Goal: Task Accomplishment & Management: Complete application form

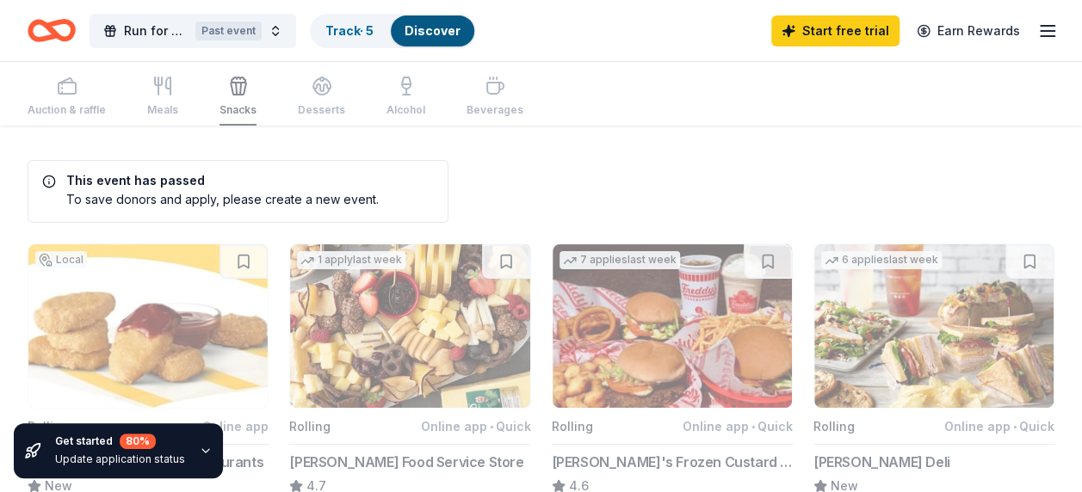
click at [1050, 28] on icon "button" at bounding box center [1047, 31] width 21 height 21
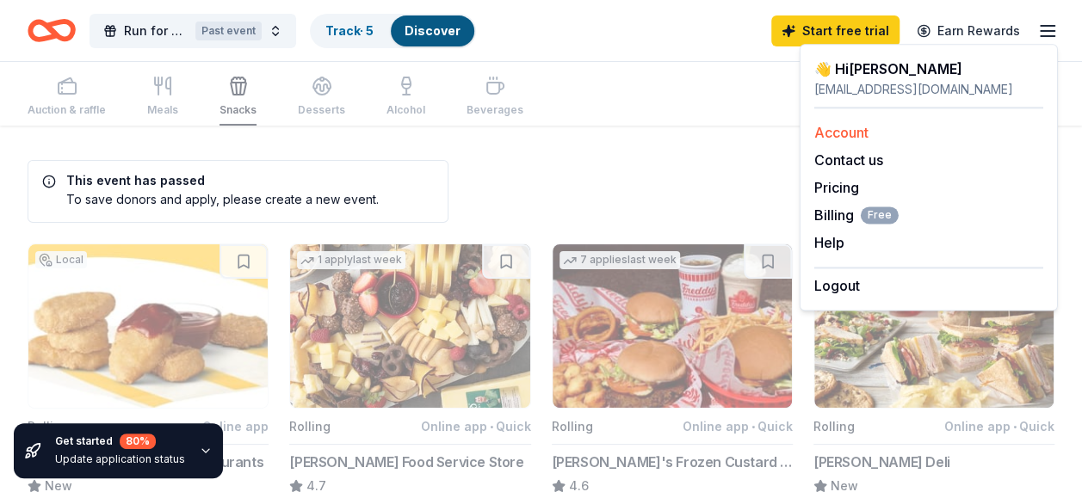
click at [842, 127] on link "Account" at bounding box center [841, 132] width 54 height 17
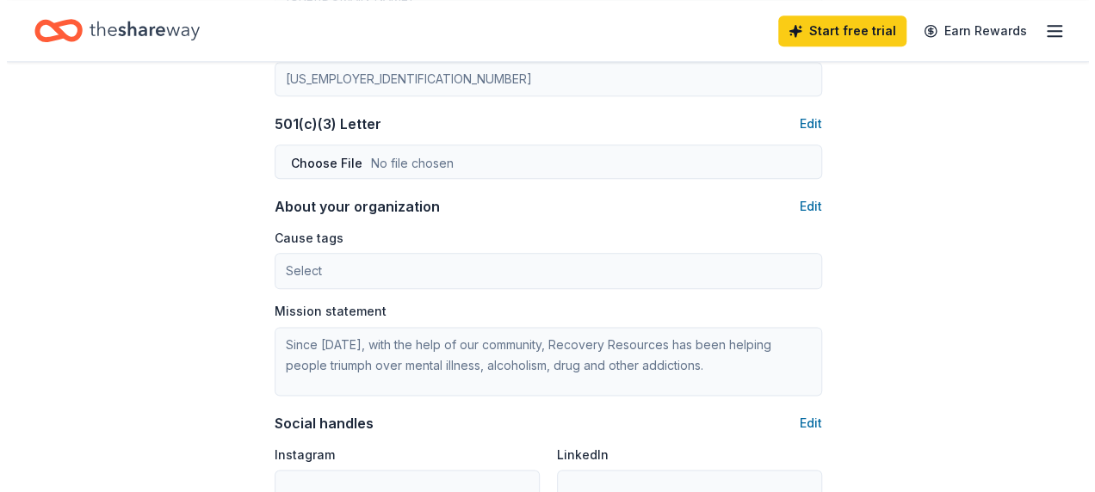
scroll to position [795, 0]
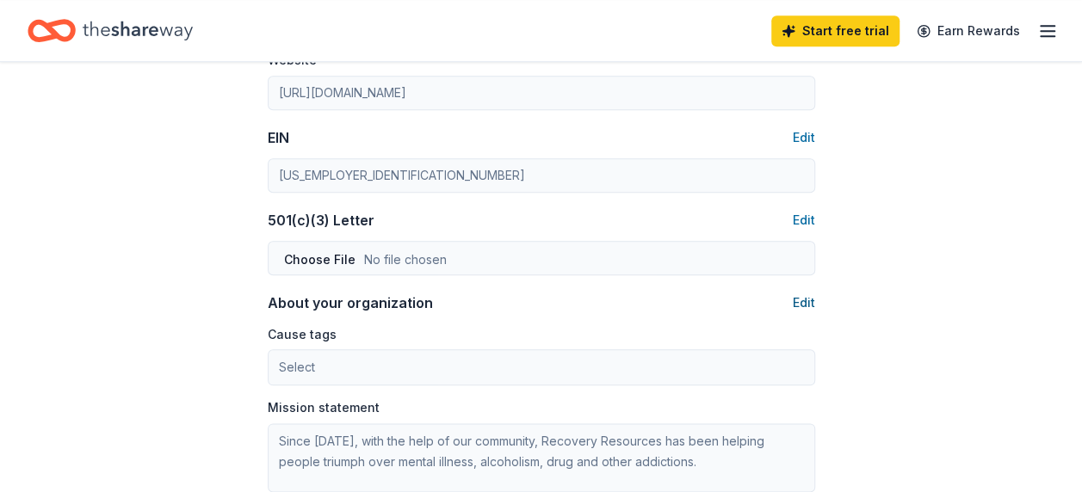
click at [798, 299] on button "Edit" at bounding box center [803, 303] width 22 height 21
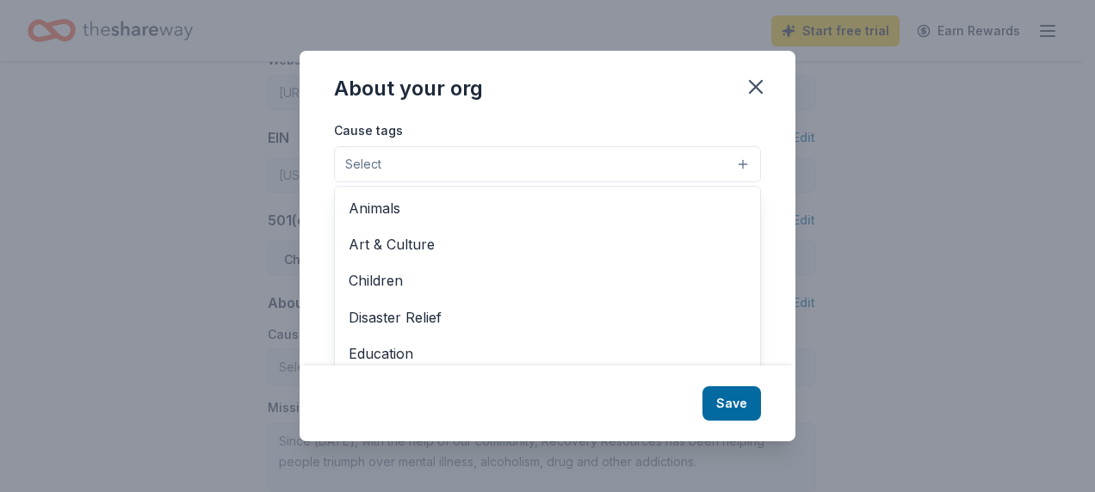
click at [406, 160] on button "Select" at bounding box center [547, 164] width 427 height 36
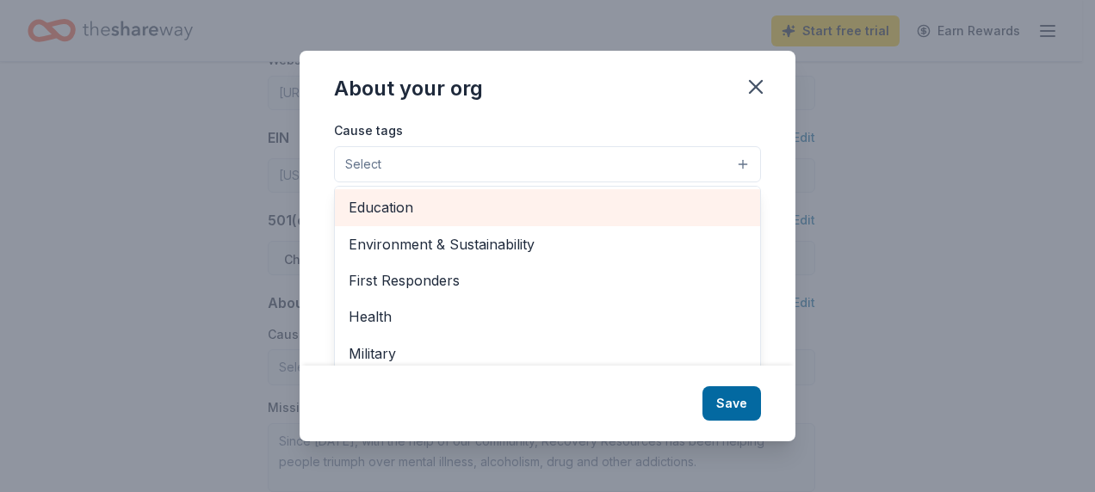
scroll to position [172, 0]
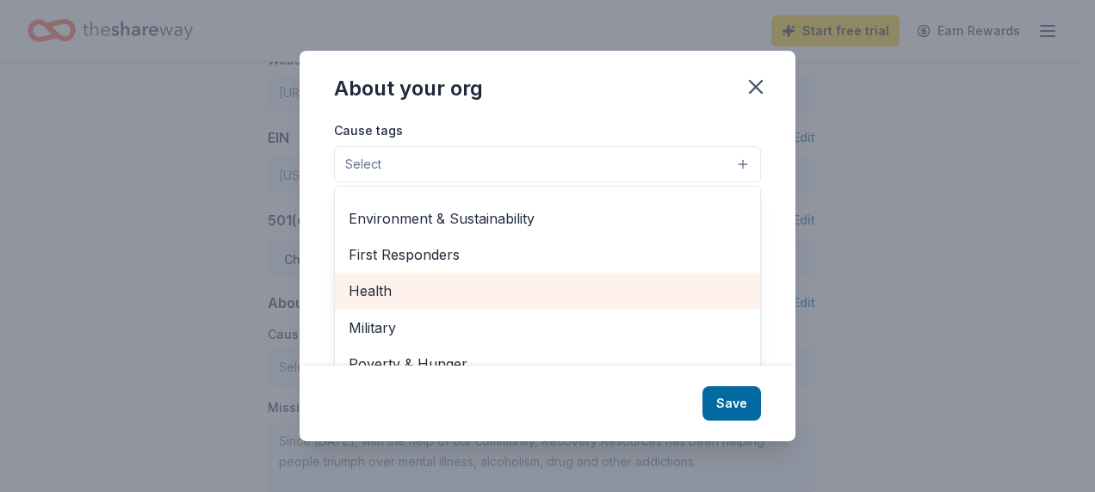
click at [432, 289] on span "Health" at bounding box center [547, 291] width 398 height 22
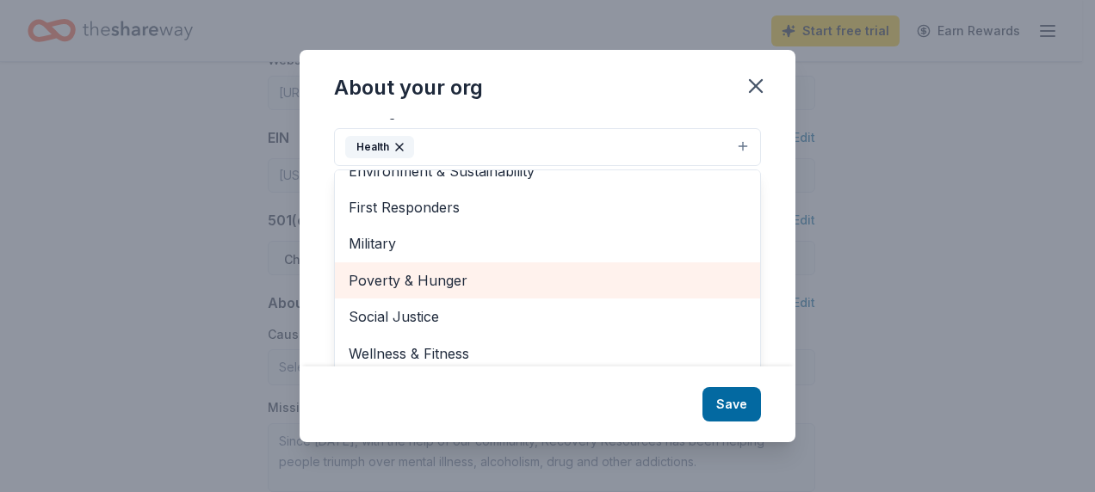
scroll to position [26, 0]
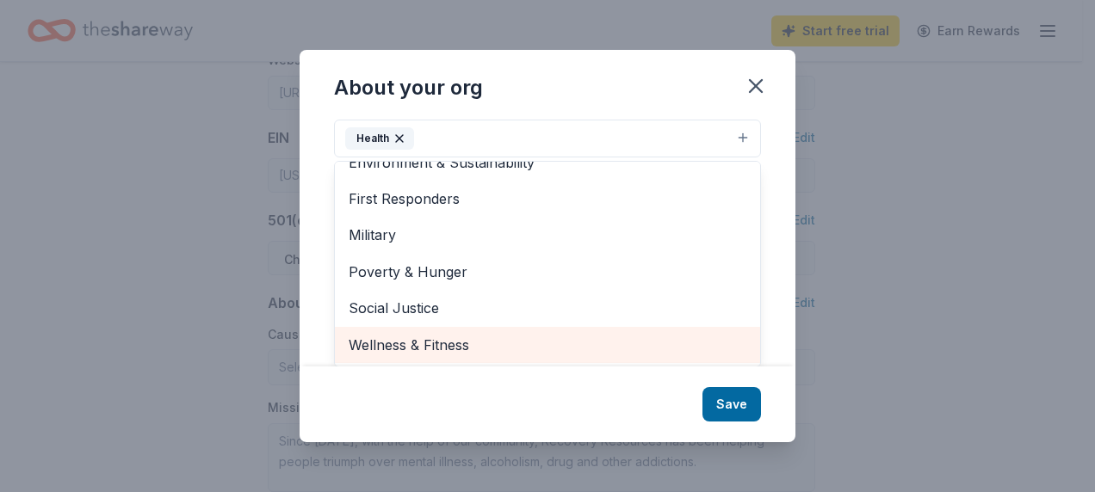
click at [497, 344] on span "Wellness & Fitness" at bounding box center [547, 345] width 398 height 22
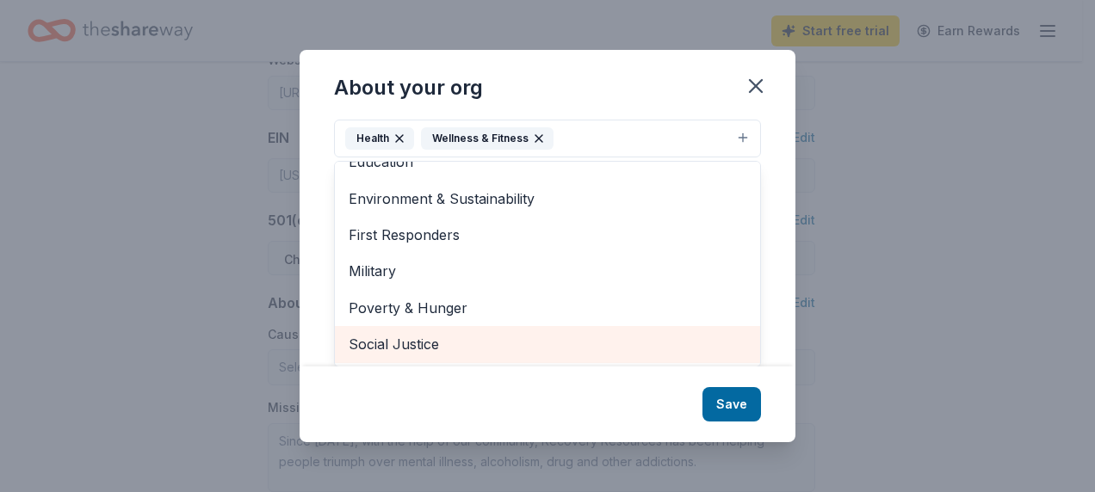
scroll to position [166, 0]
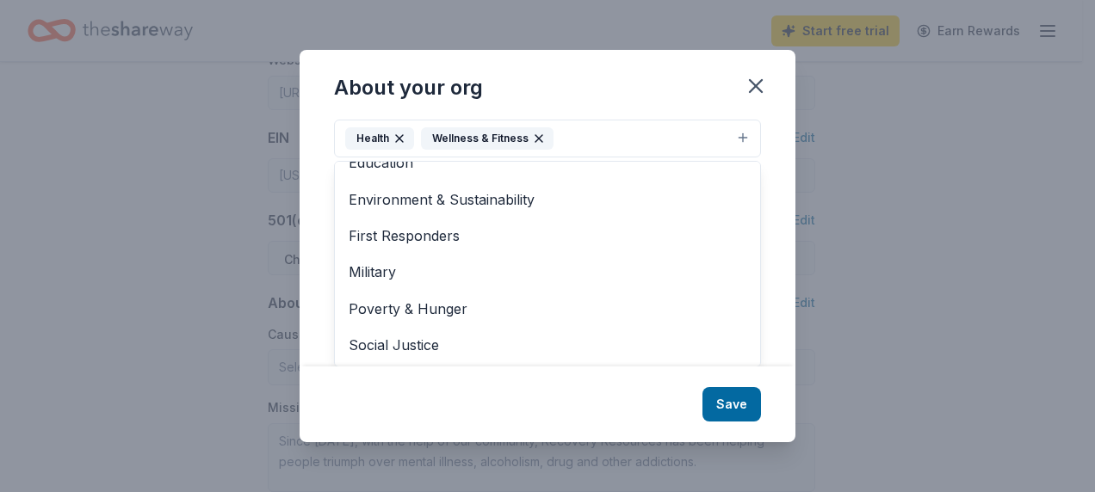
click at [727, 401] on div "About your org Cause tags Health Wellness & Fitness Animals Art & Culture Child…" at bounding box center [547, 246] width 496 height 392
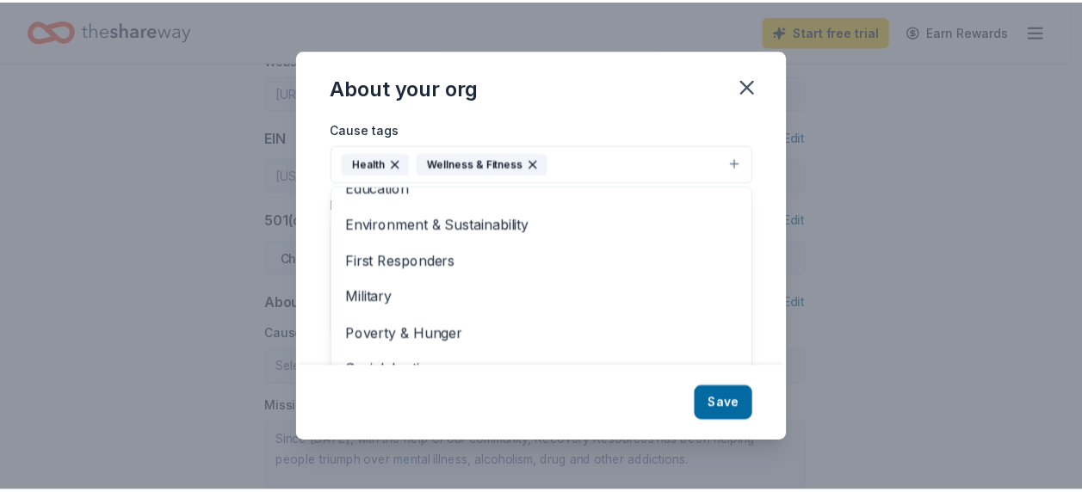
scroll to position [0, 0]
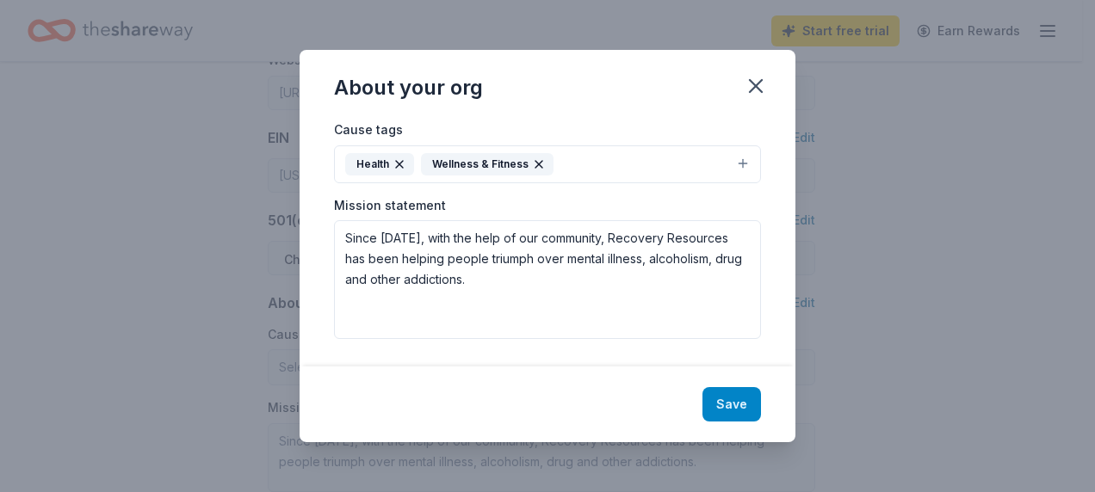
click at [745, 399] on button "Save" at bounding box center [731, 404] width 59 height 34
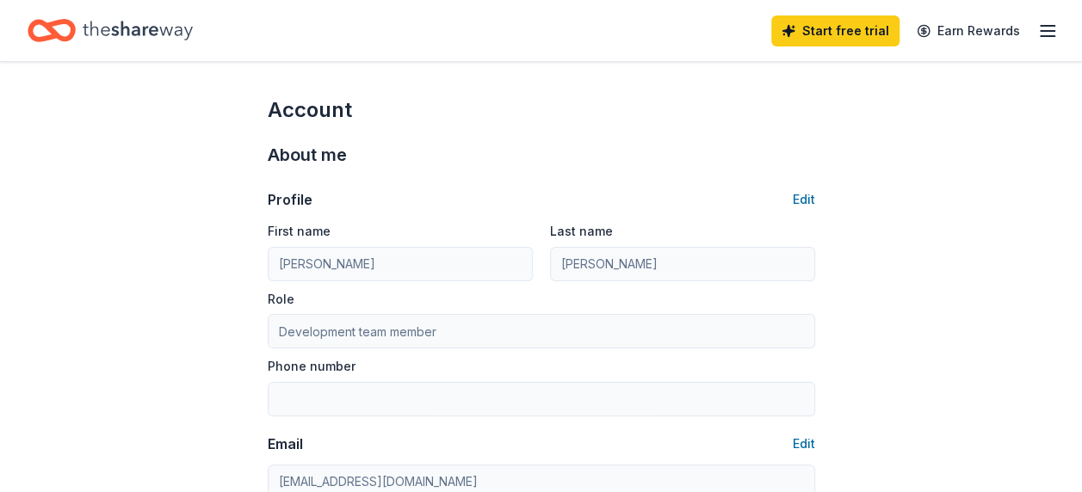
click at [1064, 29] on div "Start free trial Earn Rewards" at bounding box center [541, 30] width 1082 height 61
click at [1049, 31] on line "button" at bounding box center [1047, 31] width 14 height 0
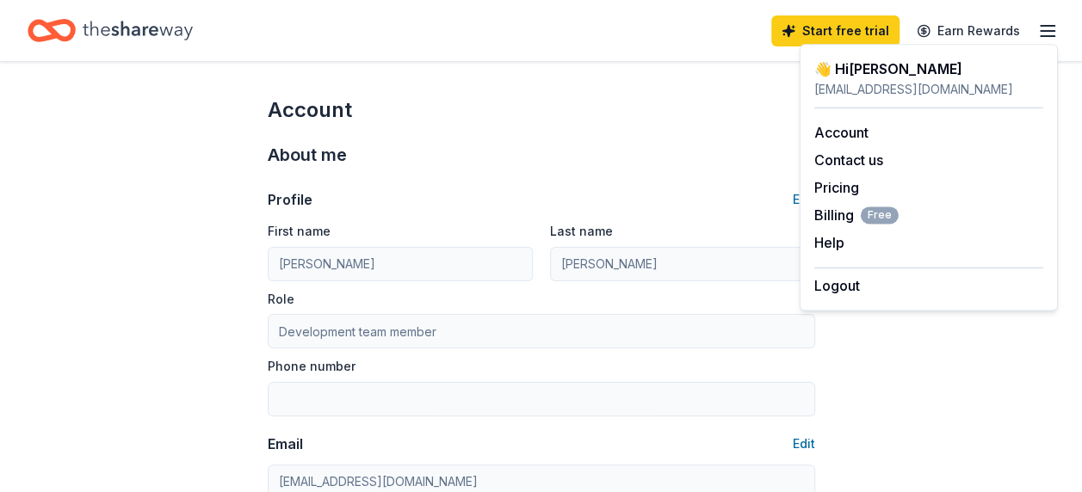
click at [107, 21] on icon "Home" at bounding box center [138, 30] width 110 height 35
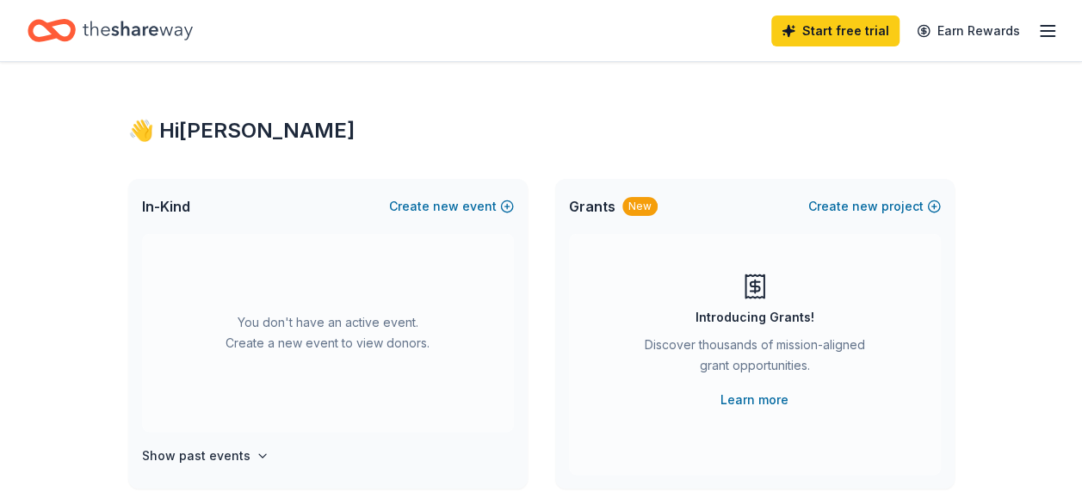
click at [65, 24] on icon "Home" at bounding box center [52, 30] width 48 height 40
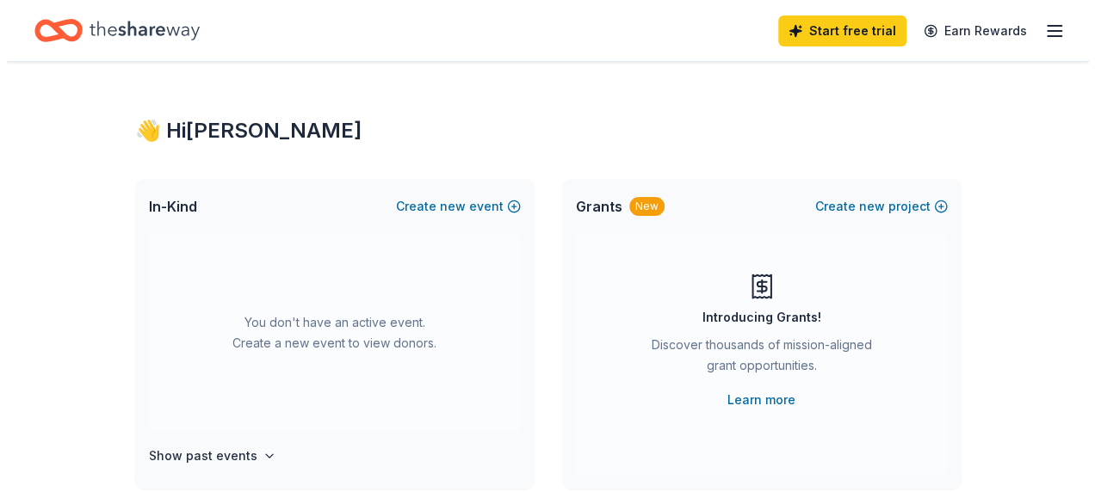
scroll to position [86, 0]
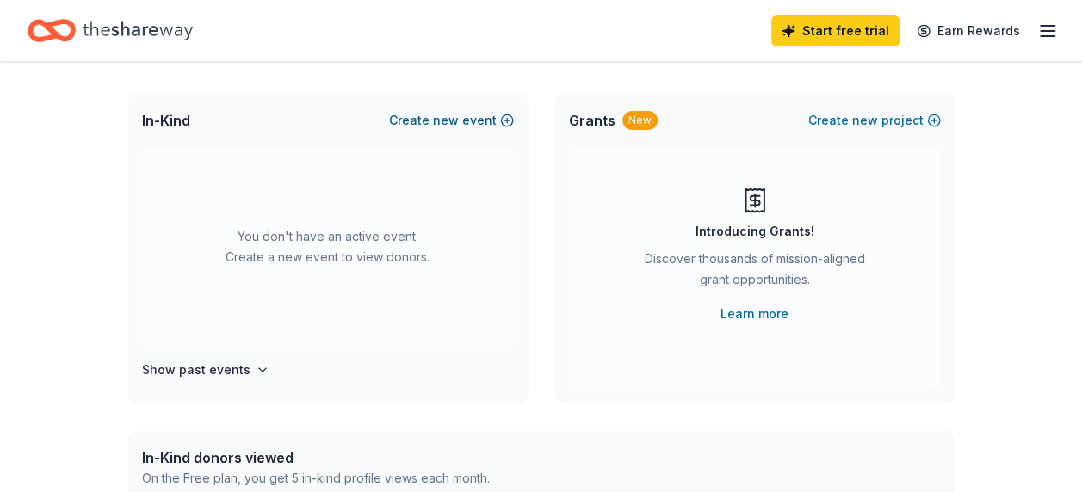
click at [504, 119] on button "Create new event" at bounding box center [451, 120] width 125 height 21
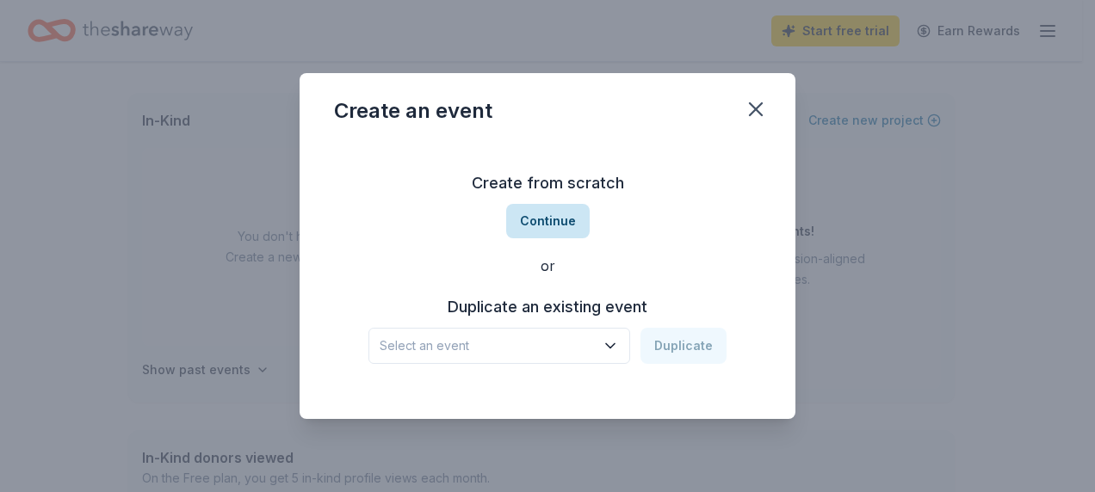
click at [553, 219] on button "Continue" at bounding box center [547, 221] width 83 height 34
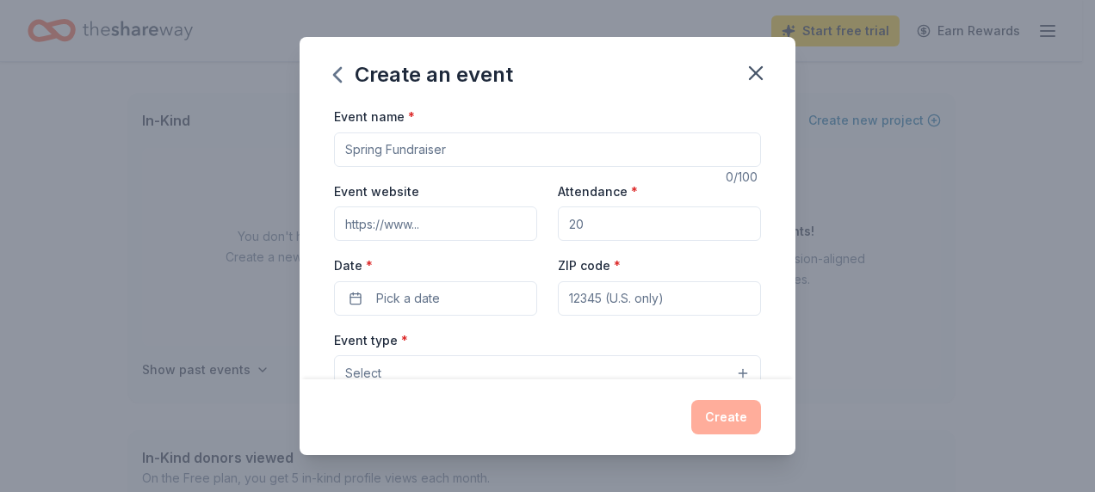
click at [448, 143] on input "Event name *" at bounding box center [547, 150] width 427 height 34
type input "Associate Board Cookout"
click at [601, 230] on input "Attendance *" at bounding box center [659, 224] width 203 height 34
type input "75"
click at [433, 308] on button "Pick a date" at bounding box center [435, 298] width 203 height 34
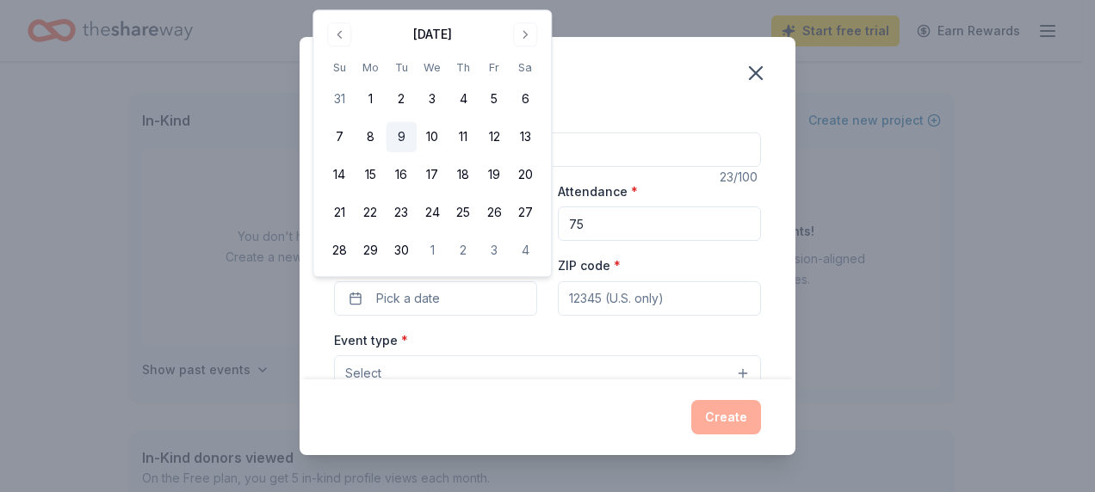
click at [401, 132] on button "9" at bounding box center [400, 137] width 31 height 31
click at [699, 281] on input "ZIP code *" at bounding box center [659, 298] width 203 height 34
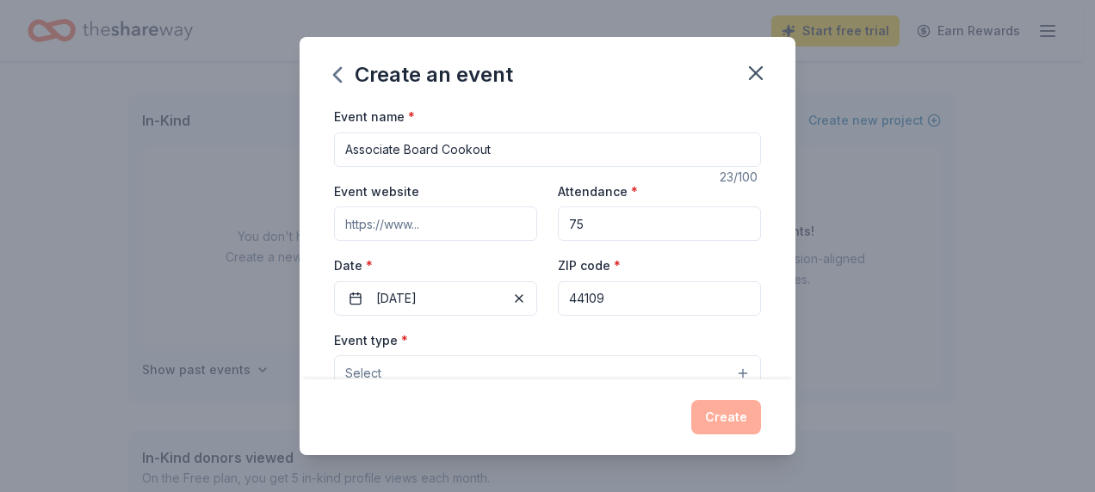
click at [685, 293] on input "44109" at bounding box center [659, 298] width 203 height 34
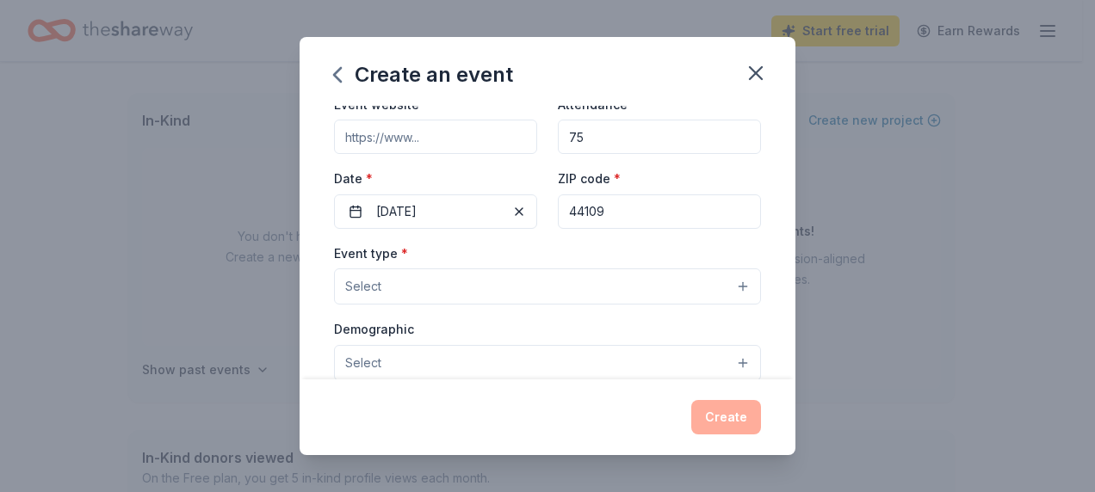
scroll to position [172, 0]
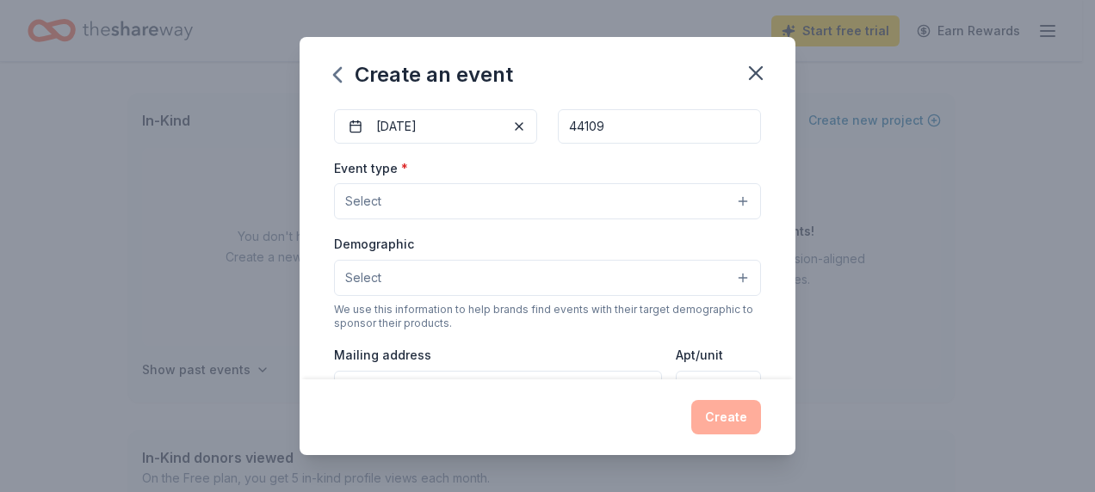
type input "44109"
click at [489, 213] on button "Select" at bounding box center [547, 201] width 427 height 36
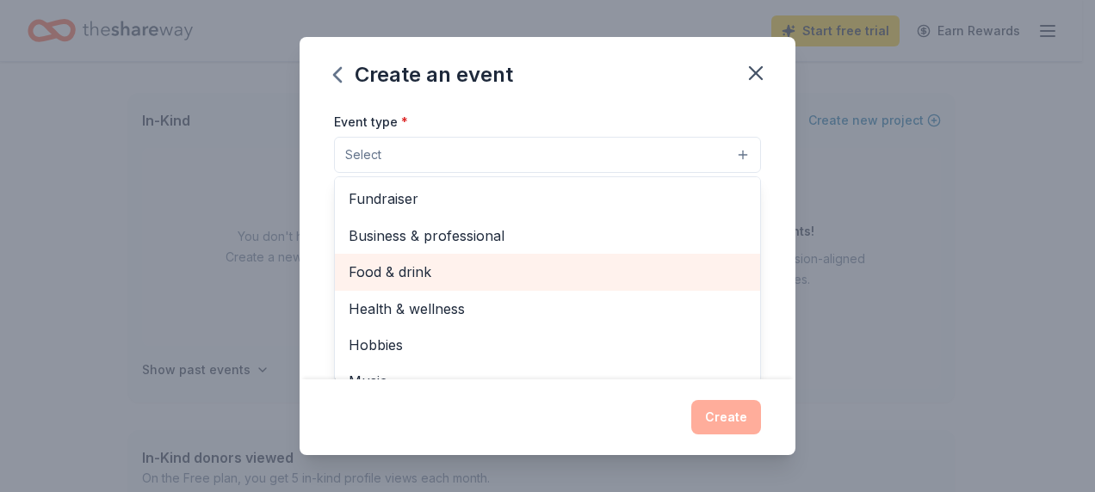
scroll to position [258, 0]
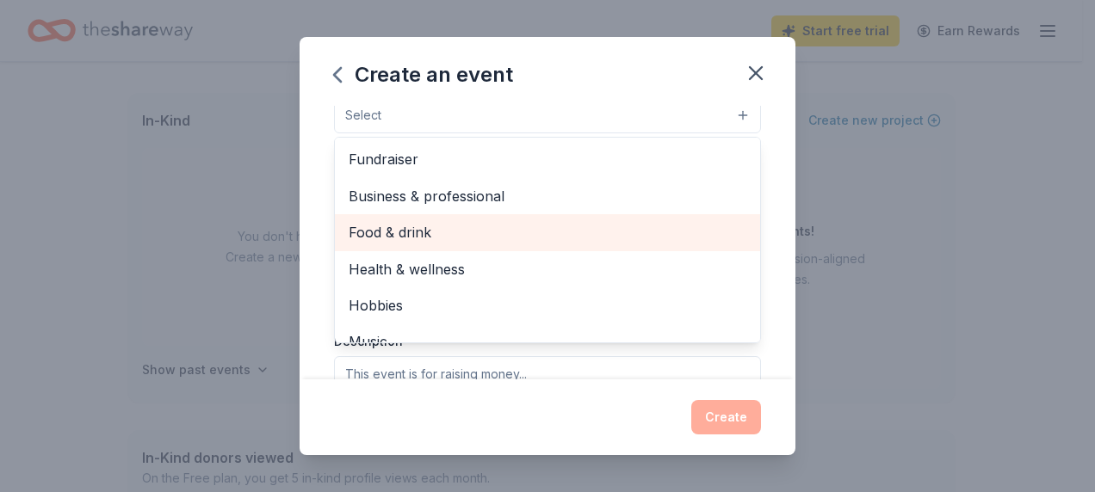
click at [433, 236] on span "Food & drink" at bounding box center [547, 232] width 398 height 22
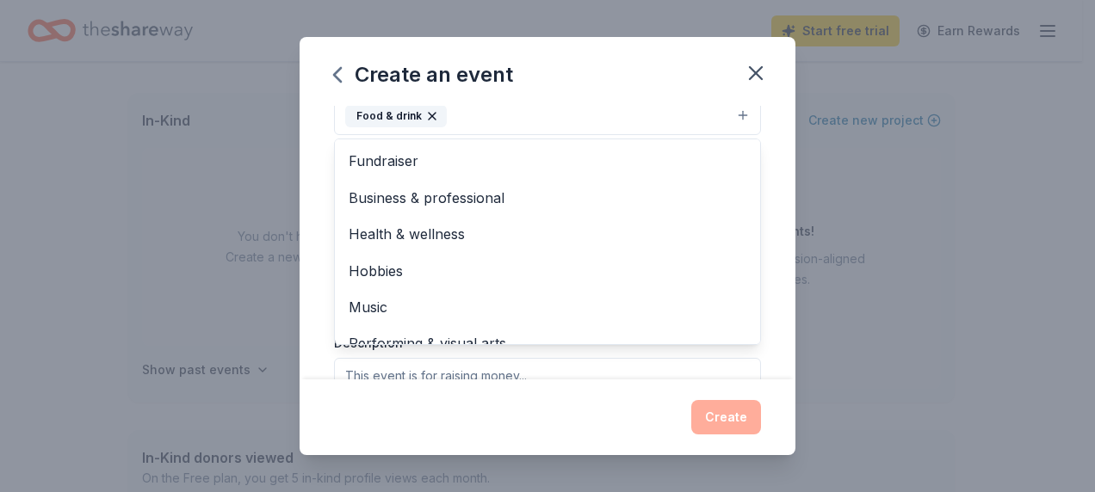
click at [766, 242] on div "Event name * Associate Board Cookout 23 /100 Event website Attendance * 75 Date…" at bounding box center [547, 243] width 496 height 274
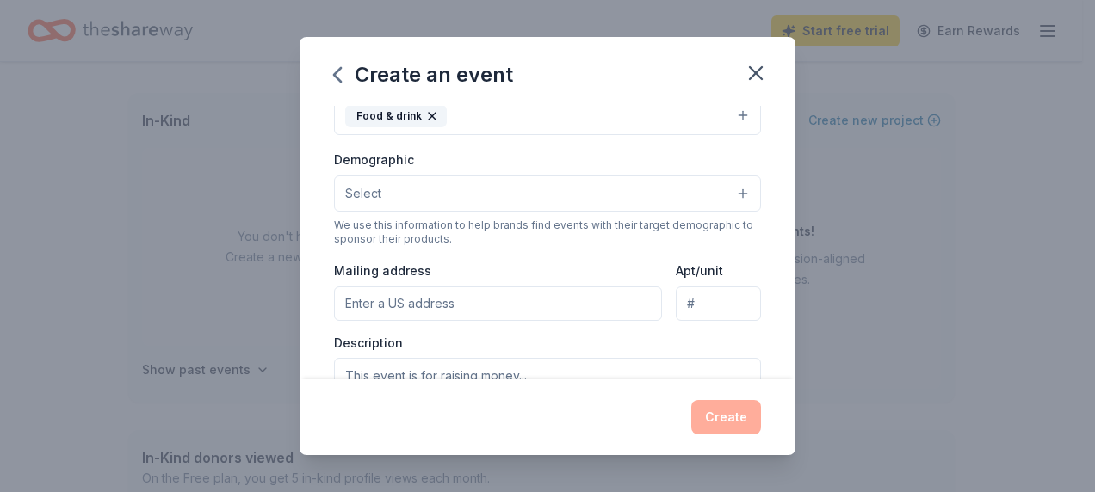
scroll to position [249, 0]
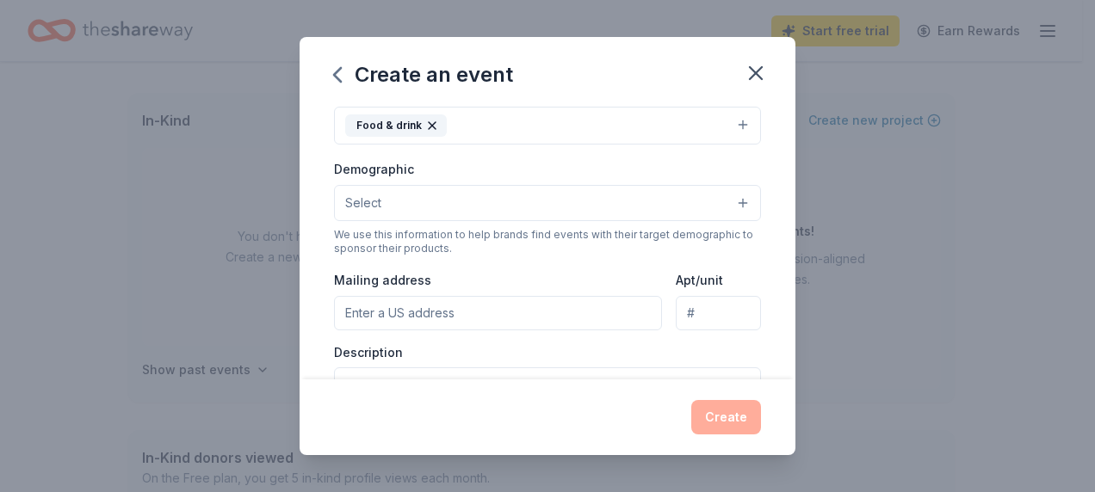
click at [722, 194] on button "Select" at bounding box center [547, 203] width 427 height 36
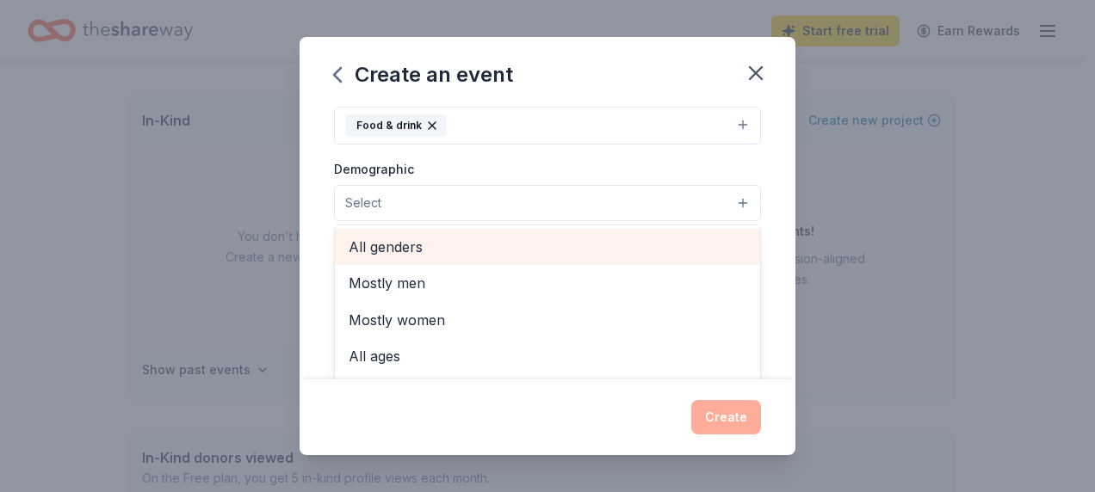
click at [589, 252] on span "All genders" at bounding box center [547, 247] width 398 height 22
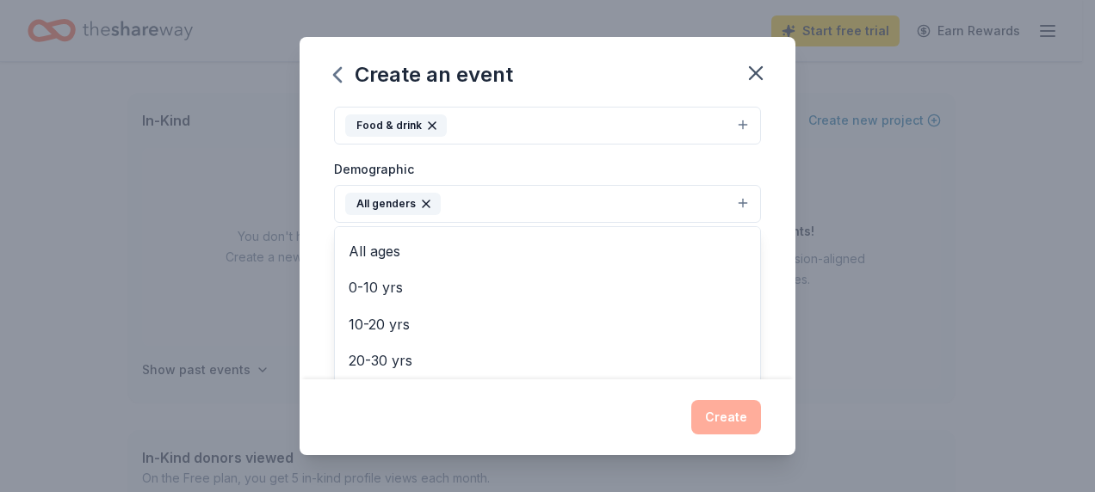
scroll to position [67, 0]
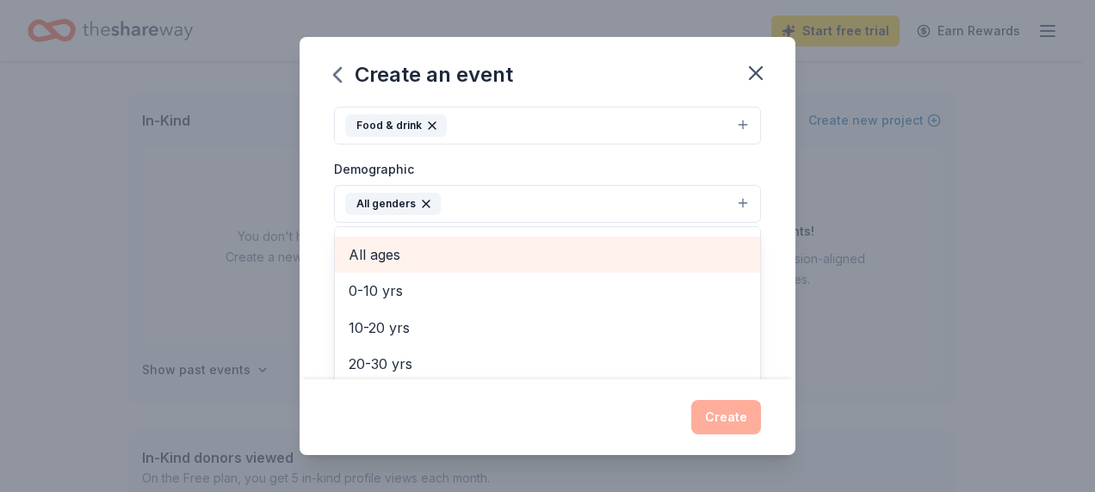
click at [432, 245] on span "All ages" at bounding box center [547, 255] width 398 height 22
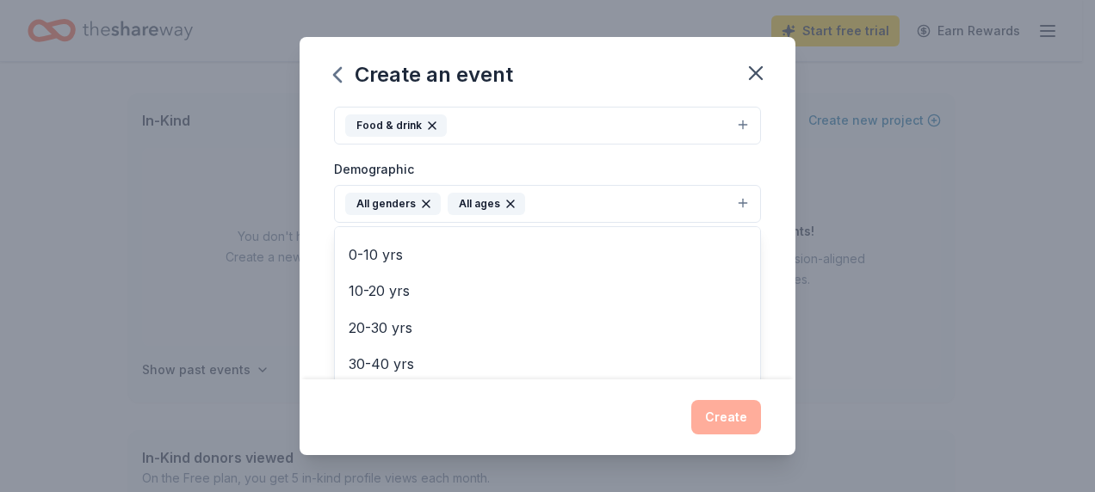
click at [760, 240] on div "Event name * Associate Board Cookout 23 /100 Event website Attendance * 75 Date…" at bounding box center [547, 243] width 496 height 274
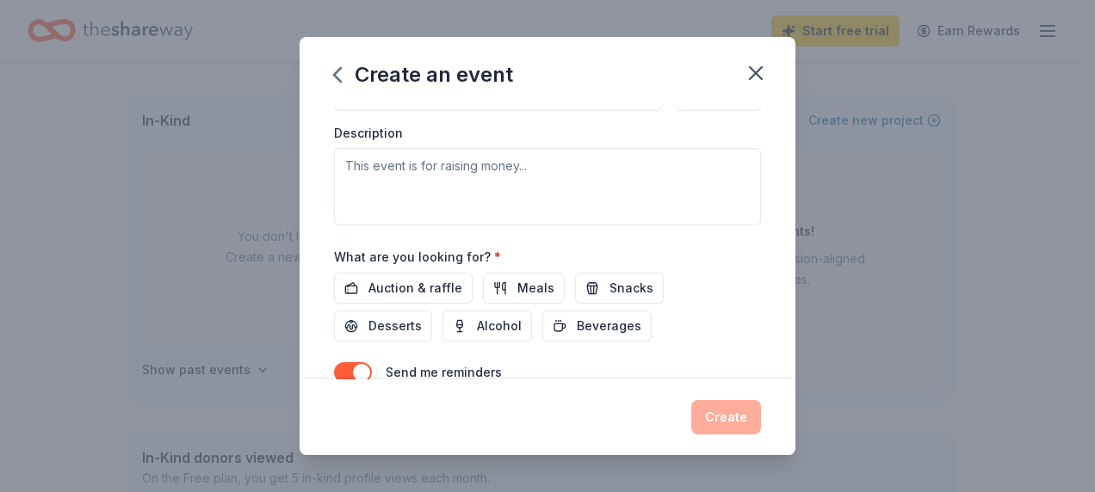
scroll to position [507, 0]
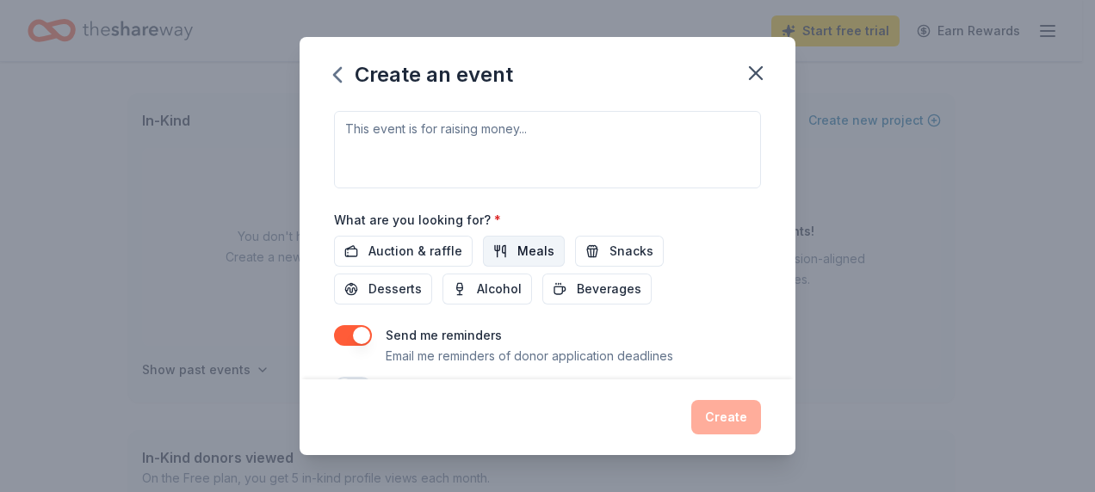
click at [526, 244] on span "Meals" at bounding box center [535, 251] width 37 height 21
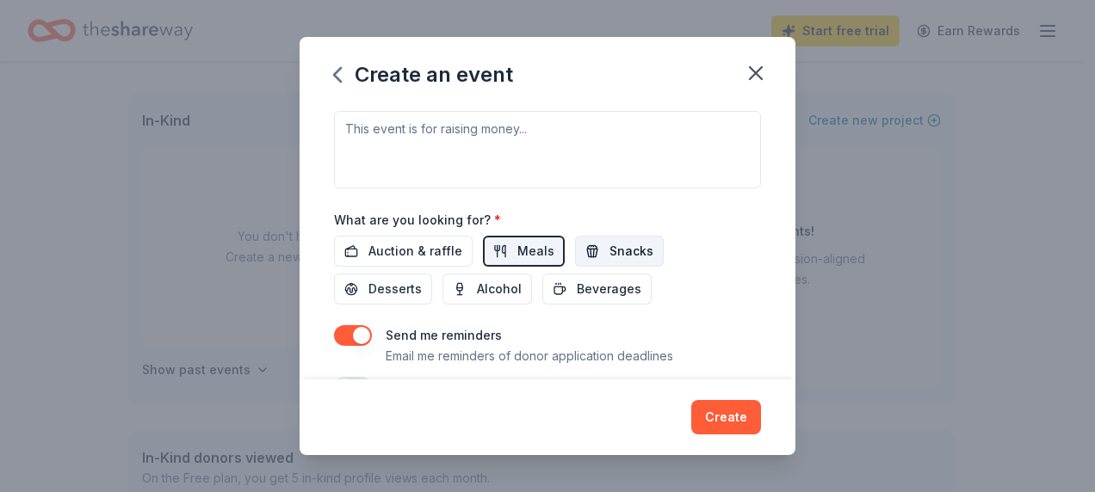
click at [625, 244] on span "Snacks" at bounding box center [631, 251] width 44 height 21
click at [604, 284] on span "Beverages" at bounding box center [609, 289] width 65 height 21
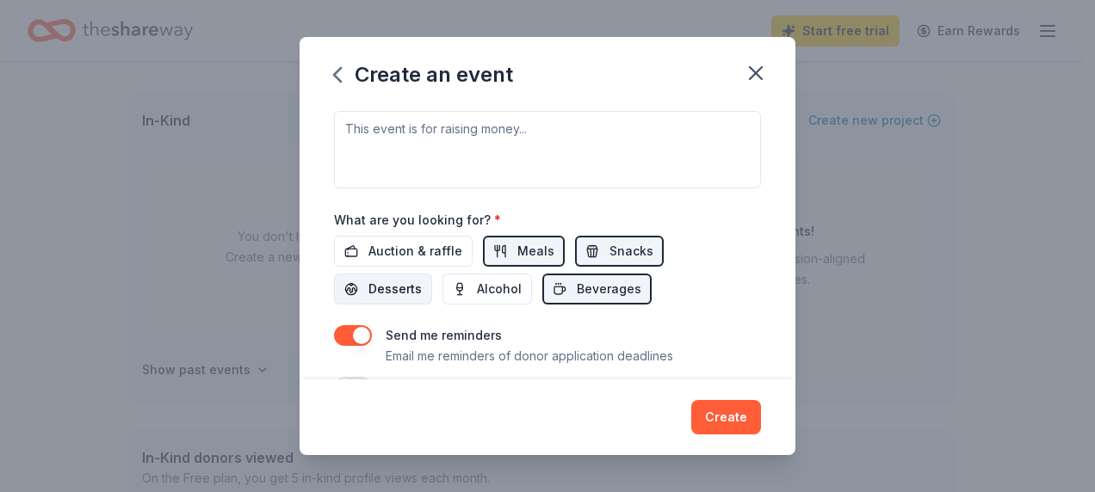
click at [364, 286] on button "Desserts" at bounding box center [383, 289] width 98 height 31
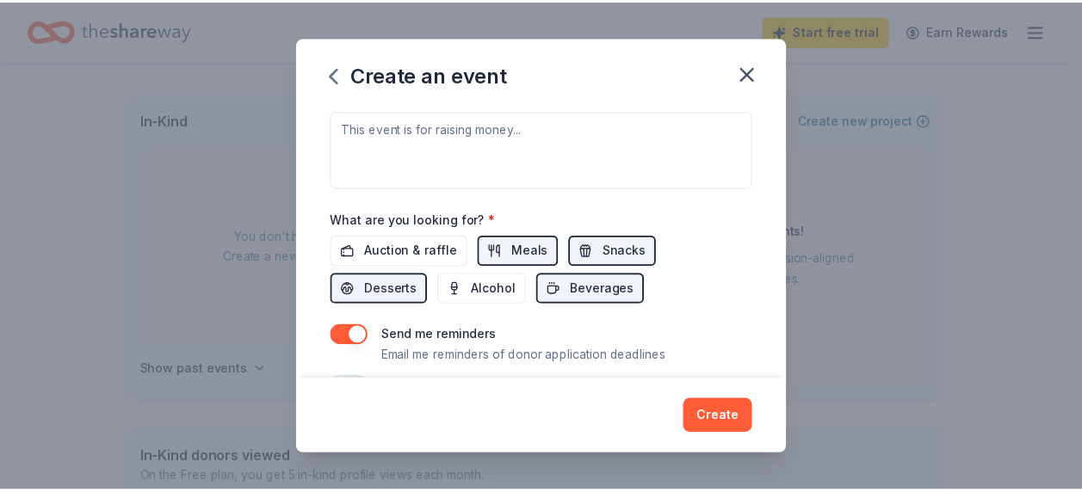
scroll to position [547, 0]
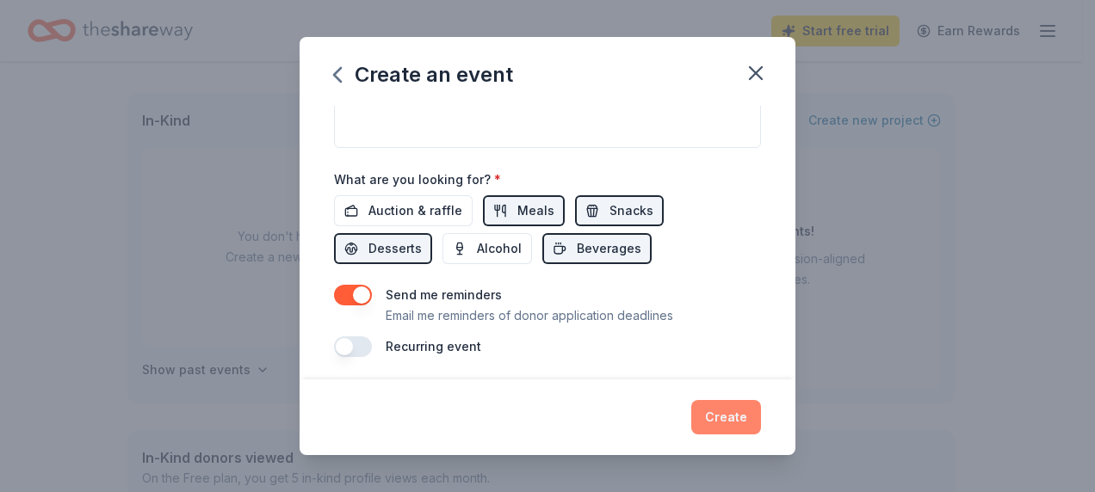
click at [733, 402] on button "Create" at bounding box center [726, 417] width 70 height 34
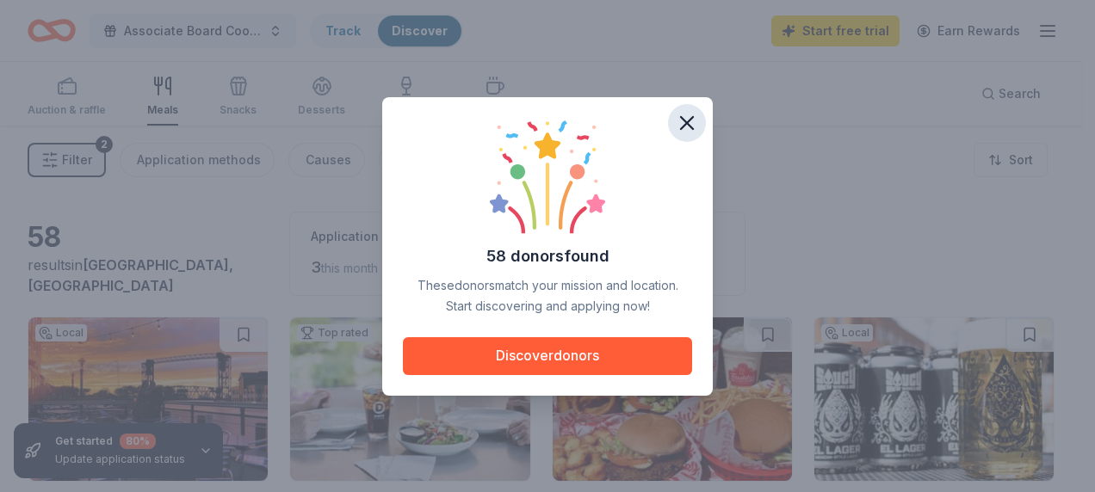
click at [681, 117] on icon "button" at bounding box center [687, 123] width 12 height 12
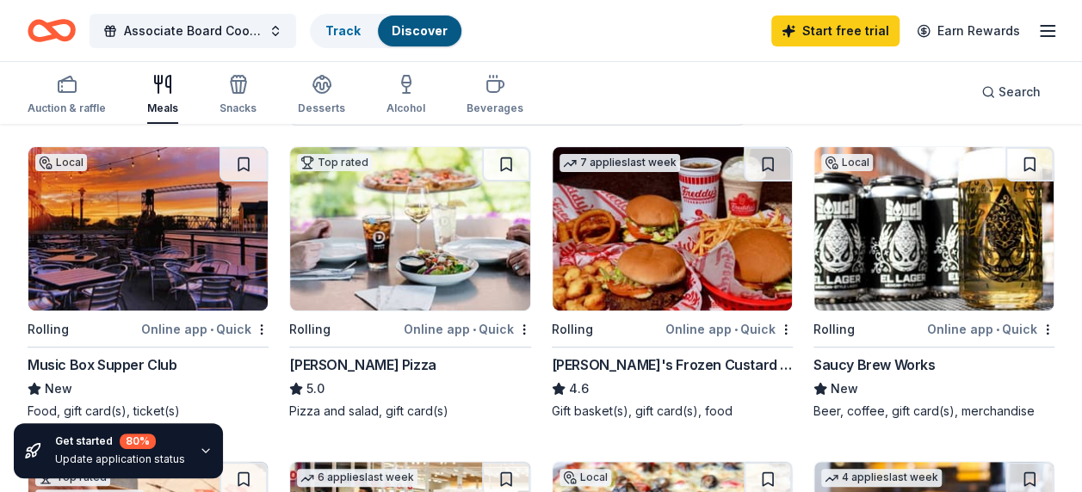
scroll to position [172, 0]
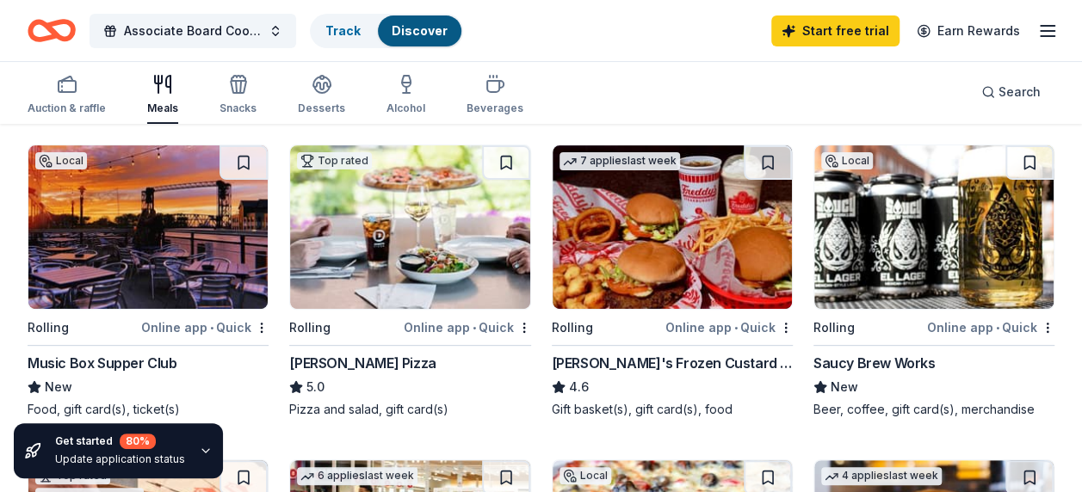
click at [428, 213] on img at bounding box center [409, 226] width 239 height 163
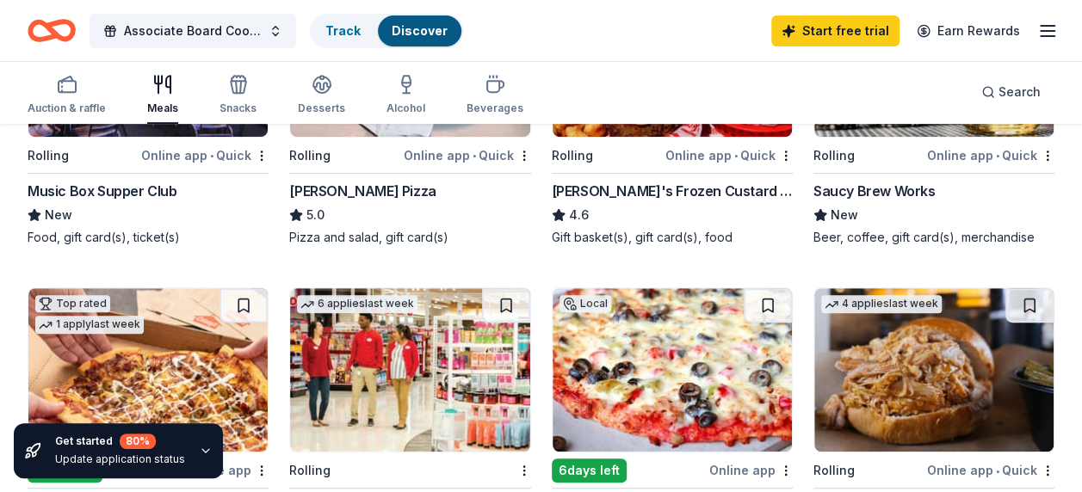
scroll to position [516, 0]
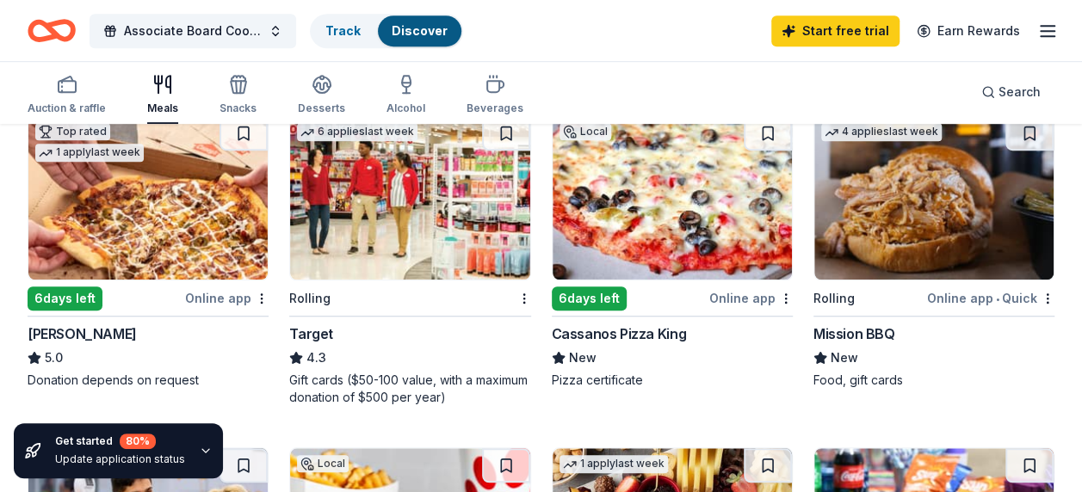
click at [369, 228] on img at bounding box center [409, 197] width 239 height 163
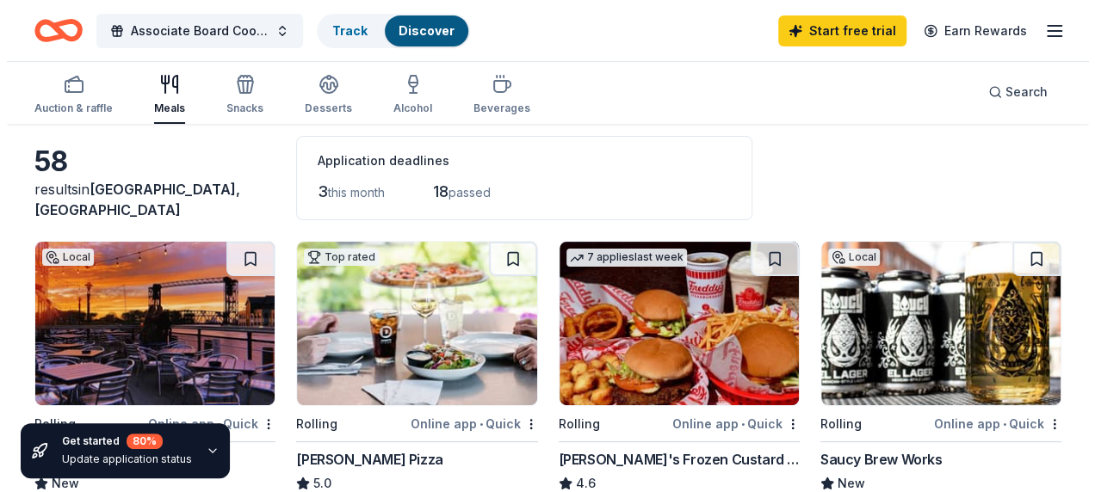
scroll to position [0, 0]
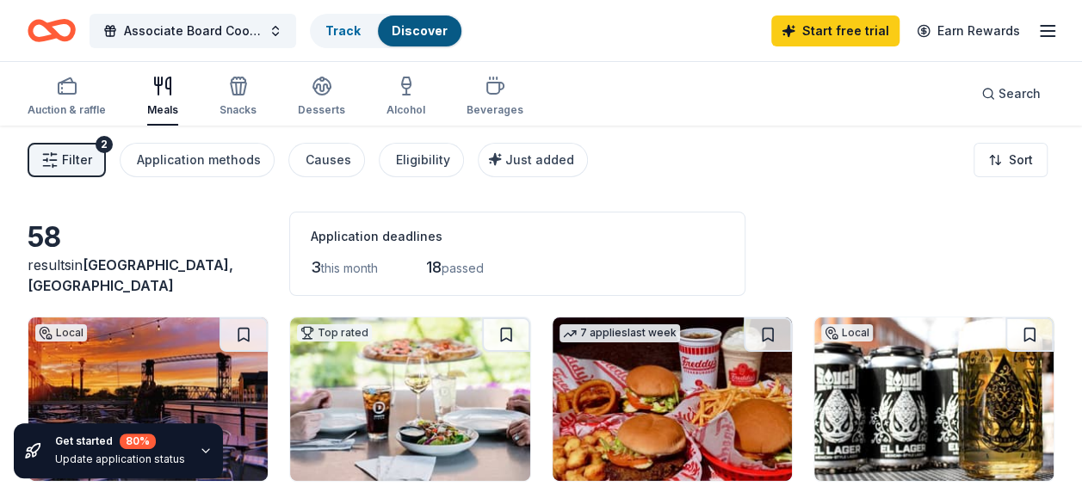
click at [39, 34] on icon "Home" at bounding box center [52, 30] width 48 height 40
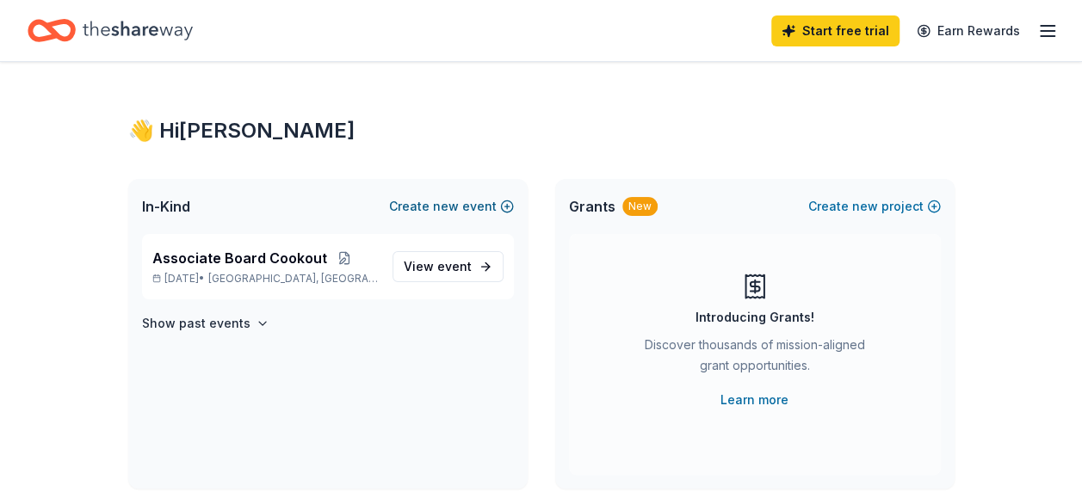
click at [503, 203] on button "Create new event" at bounding box center [451, 206] width 125 height 21
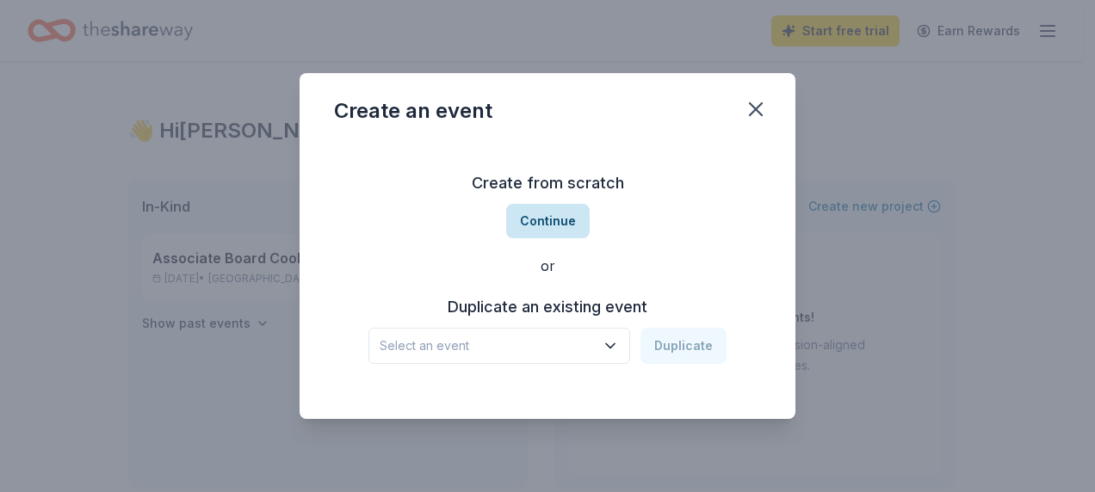
click at [558, 219] on button "Continue" at bounding box center [547, 221] width 83 height 34
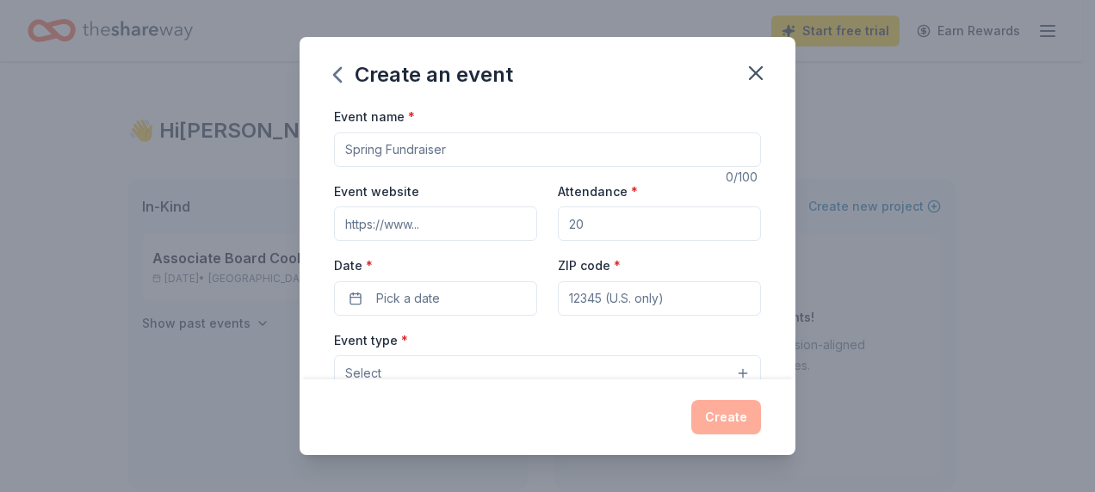
click at [375, 143] on input "Event name *" at bounding box center [547, 150] width 427 height 34
type input "Annual Campaign"
type input "200"
click at [439, 293] on button "Pick a date" at bounding box center [435, 298] width 203 height 34
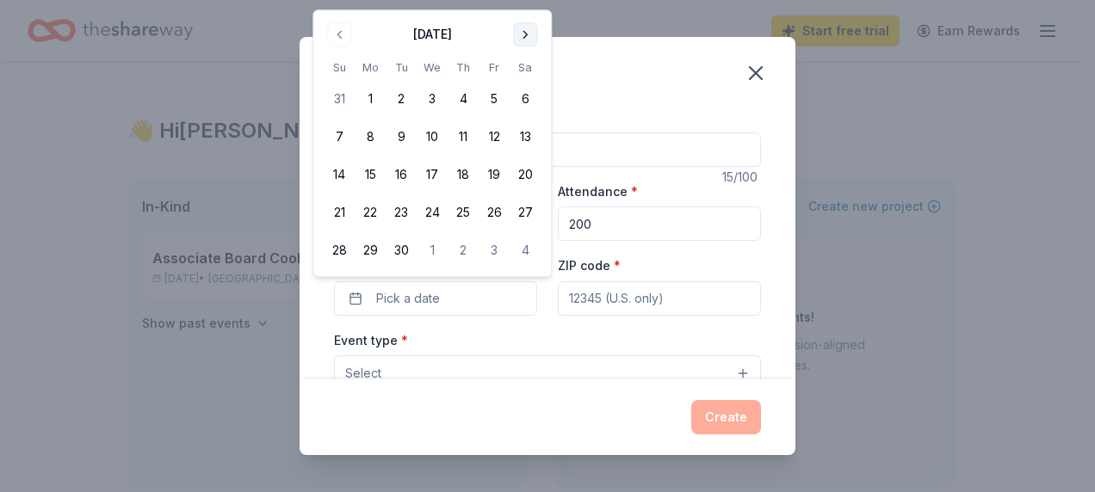
click at [523, 43] on button "Go to next month" at bounding box center [525, 34] width 24 height 24
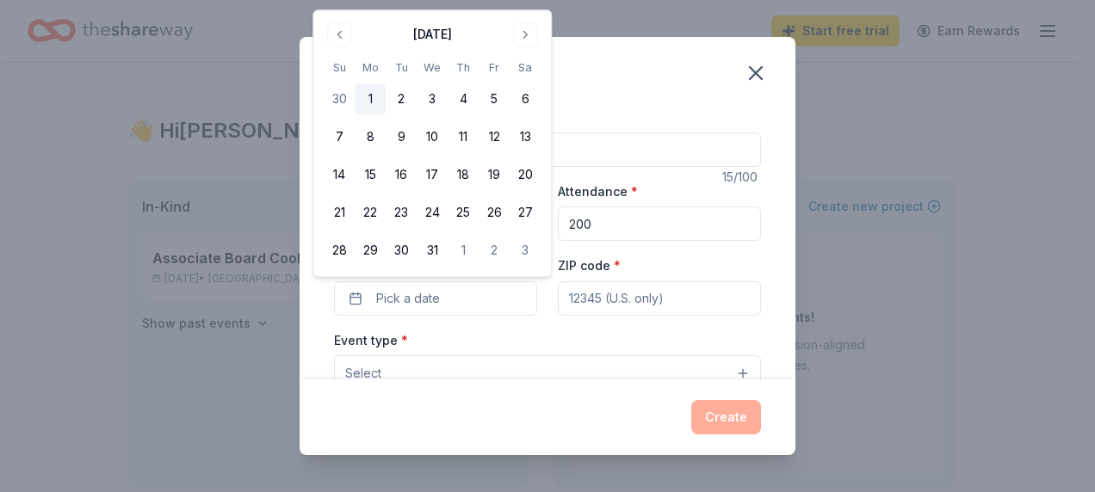
click at [372, 96] on button "1" at bounding box center [370, 99] width 31 height 31
click at [574, 338] on div "Event type * Select" at bounding box center [547, 361] width 427 height 63
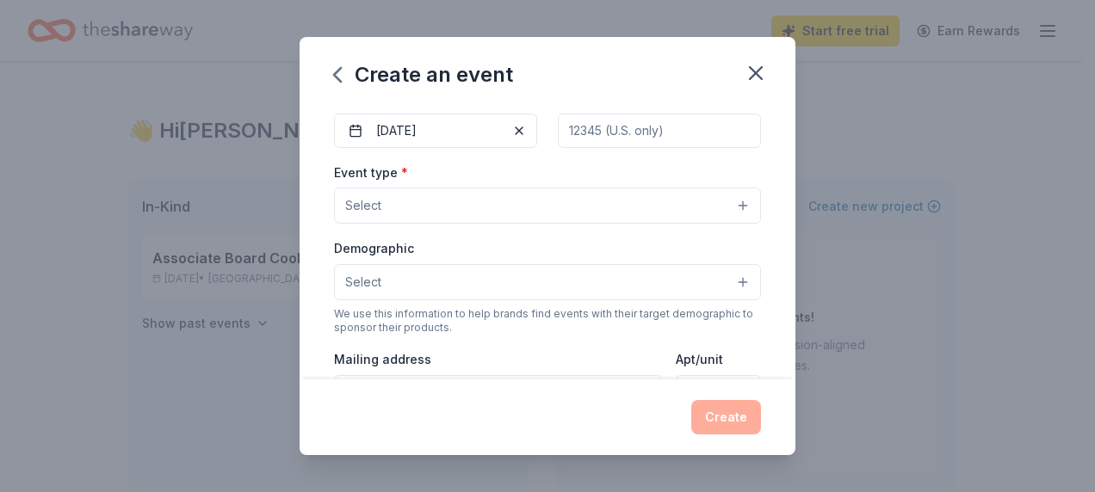
scroll to position [172, 0]
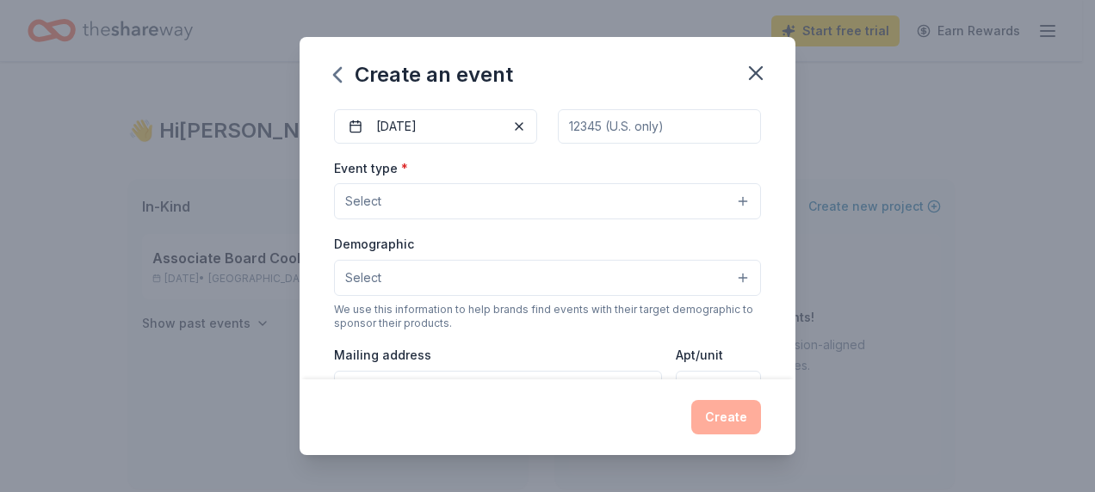
click at [537, 195] on button "Select" at bounding box center [547, 201] width 427 height 36
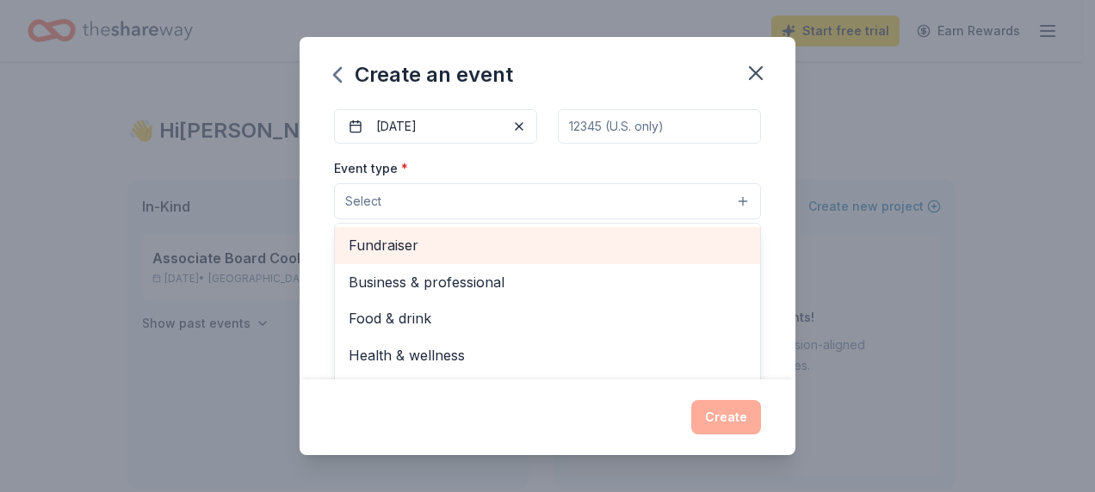
click at [471, 243] on span "Fundraiser" at bounding box center [547, 245] width 398 height 22
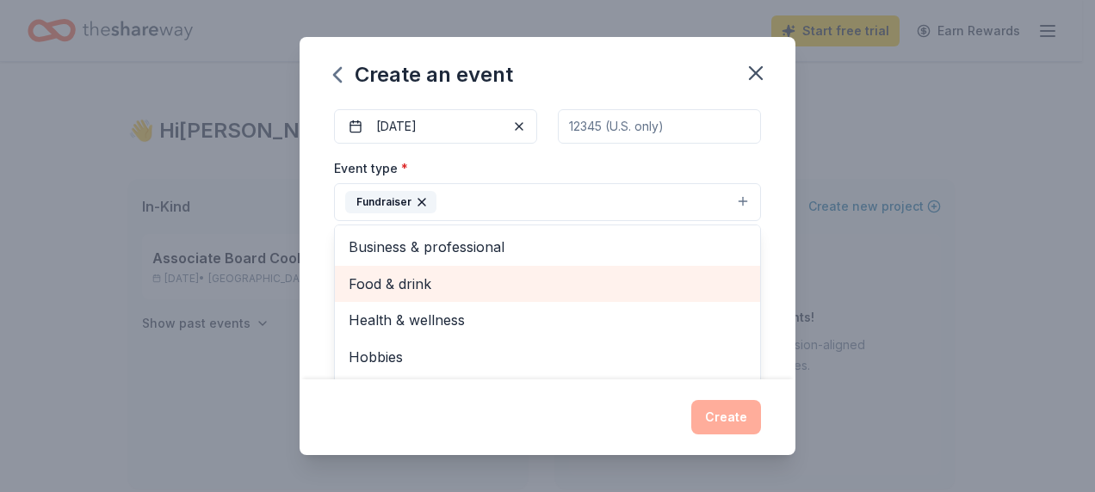
click at [523, 284] on span "Food & drink" at bounding box center [547, 284] width 398 height 22
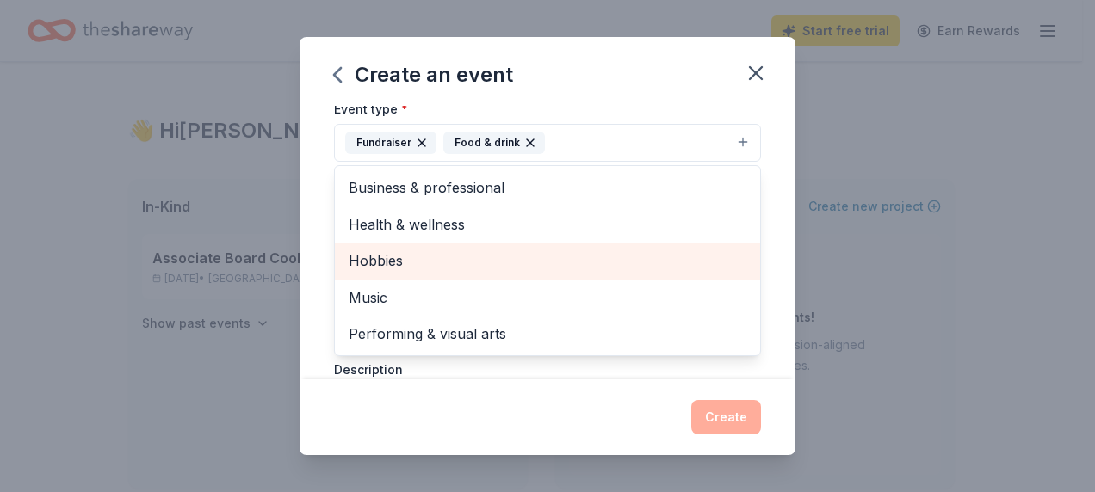
scroll to position [258, 0]
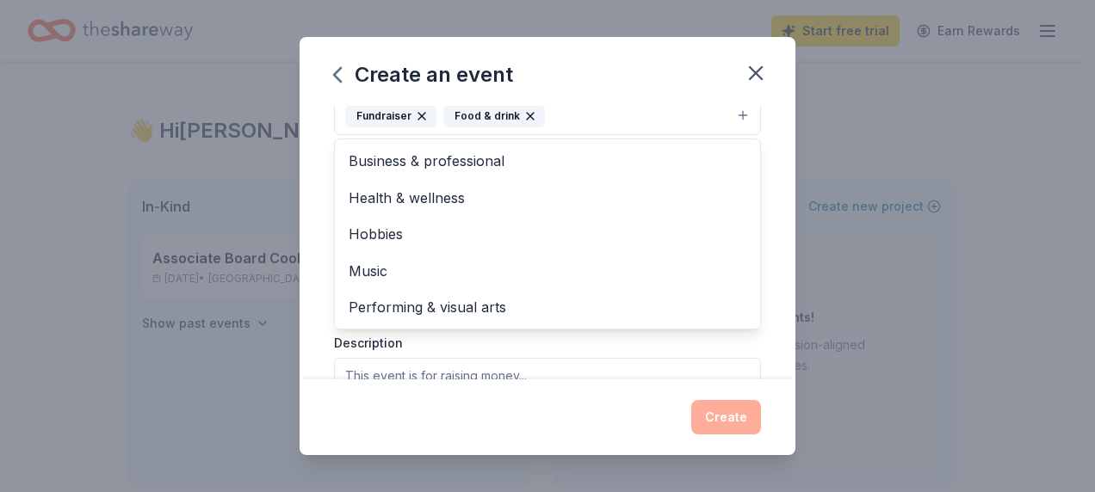
click at [754, 262] on div "Event name * Annual Campaign 15 /100 Event website Attendance * 200 Date * 12/0…" at bounding box center [547, 243] width 496 height 274
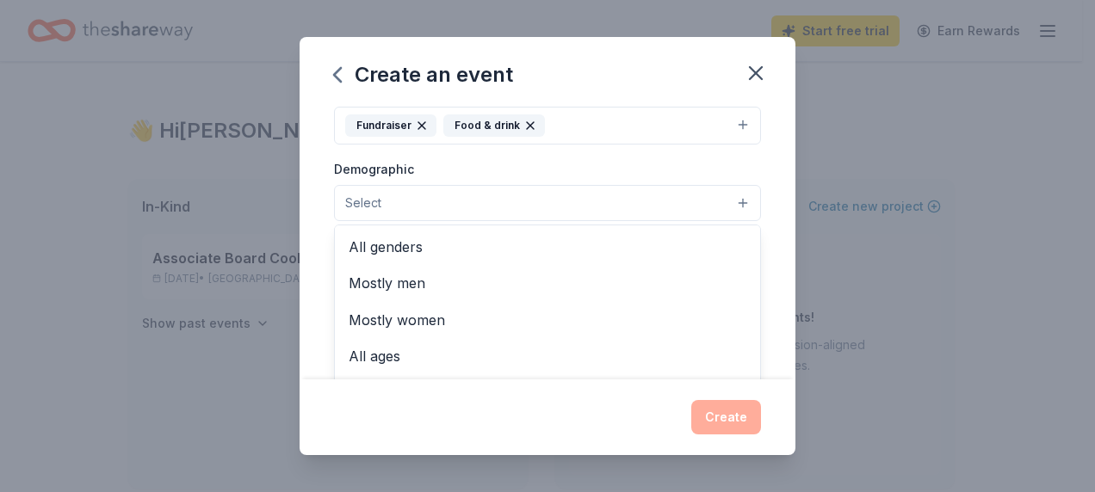
click at [721, 191] on button "Select" at bounding box center [547, 203] width 427 height 36
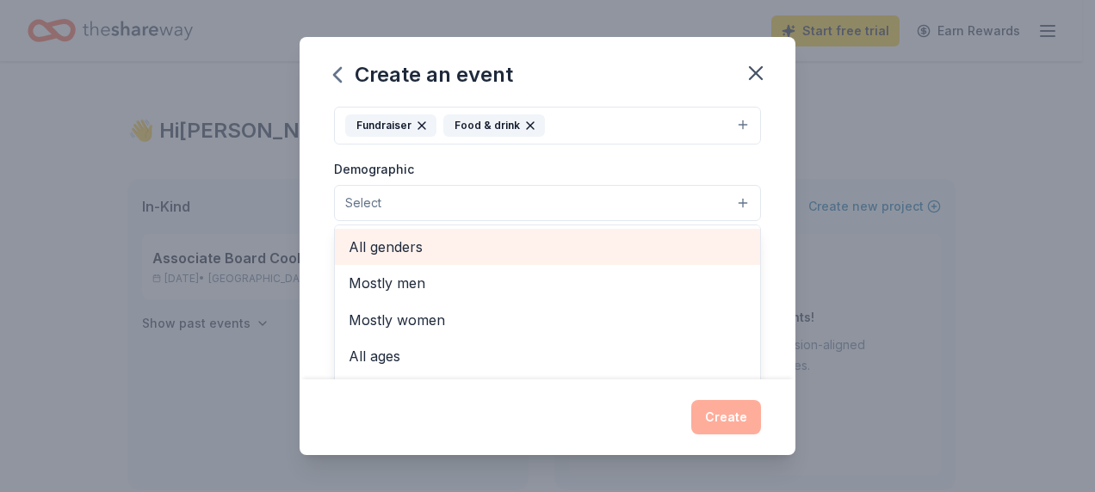
click at [494, 241] on span "All genders" at bounding box center [547, 247] width 398 height 22
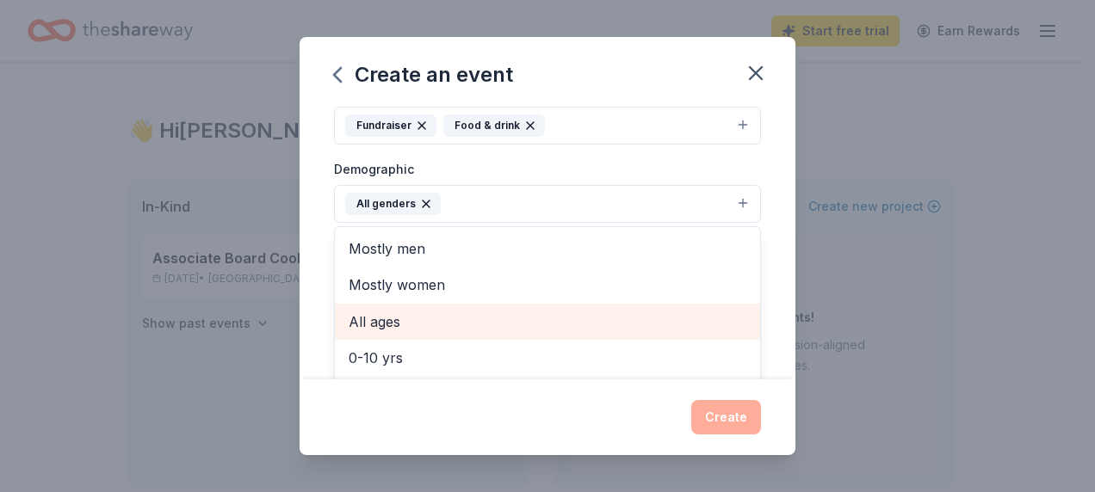
click at [423, 315] on span "All ages" at bounding box center [547, 322] width 398 height 22
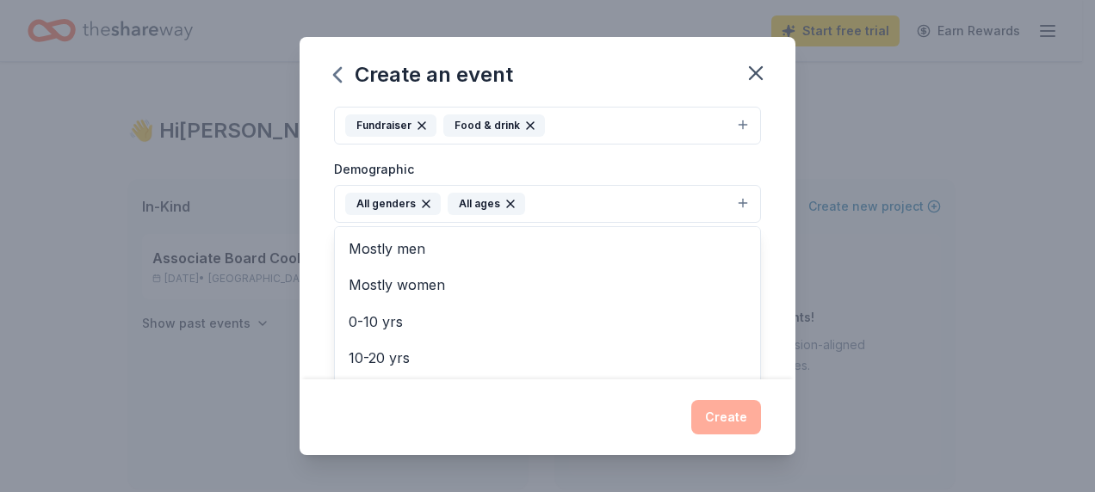
click at [771, 247] on div "Event name * Annual Campaign 15 /100 Event website Attendance * 200 Date * 12/0…" at bounding box center [547, 243] width 496 height 274
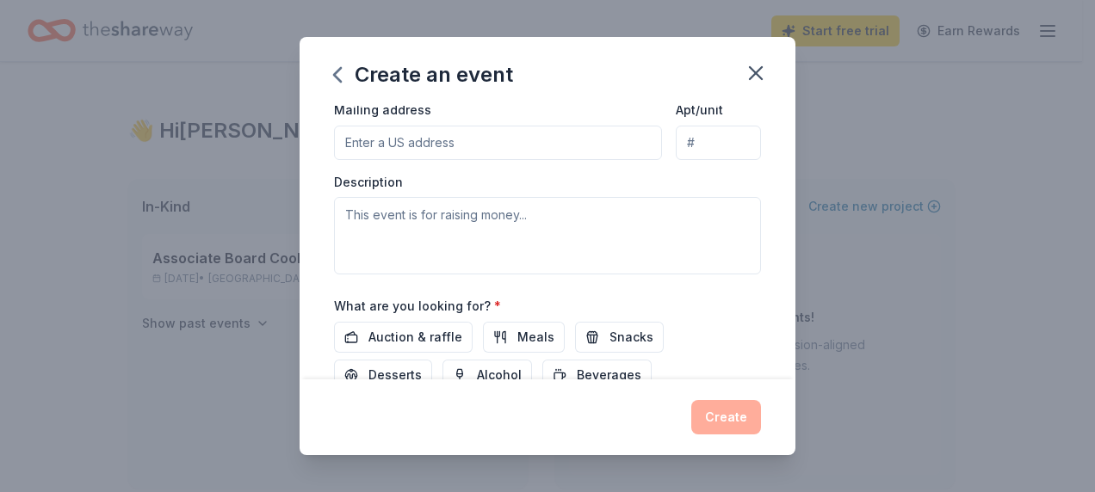
scroll to position [507, 0]
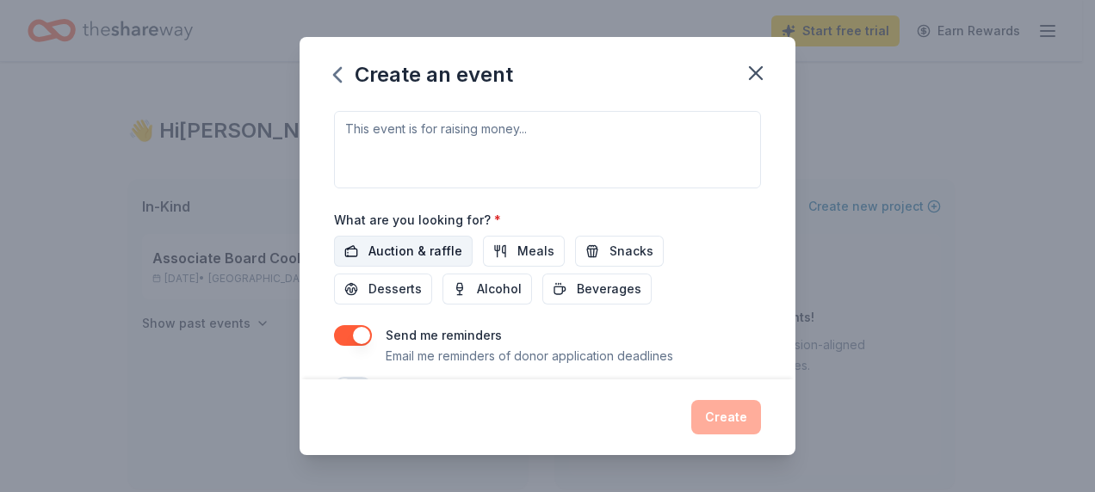
click at [388, 248] on span "Auction & raffle" at bounding box center [415, 251] width 94 height 21
click at [540, 241] on span "Meals" at bounding box center [535, 251] width 37 height 21
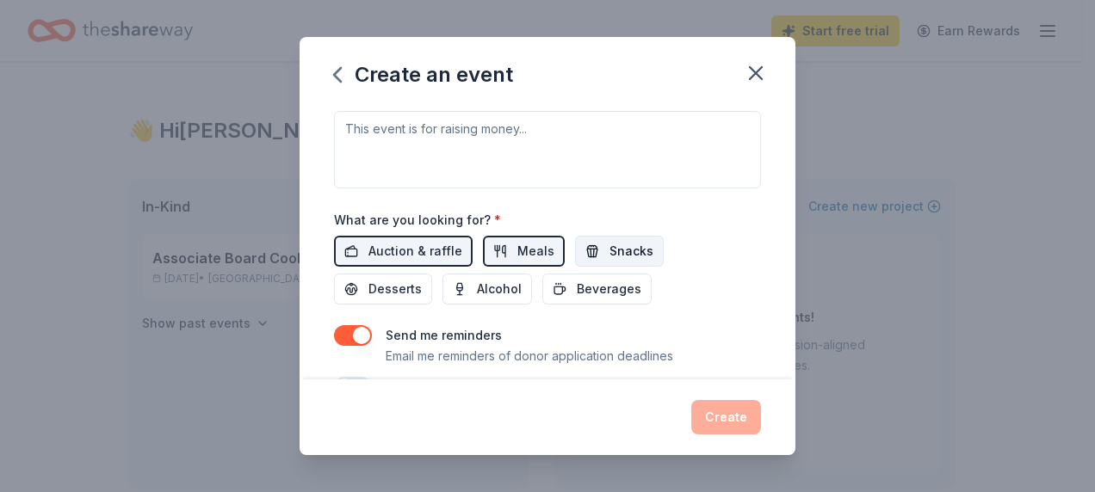
click at [609, 241] on span "Snacks" at bounding box center [631, 251] width 44 height 21
click at [606, 279] on span "Beverages" at bounding box center [609, 289] width 65 height 21
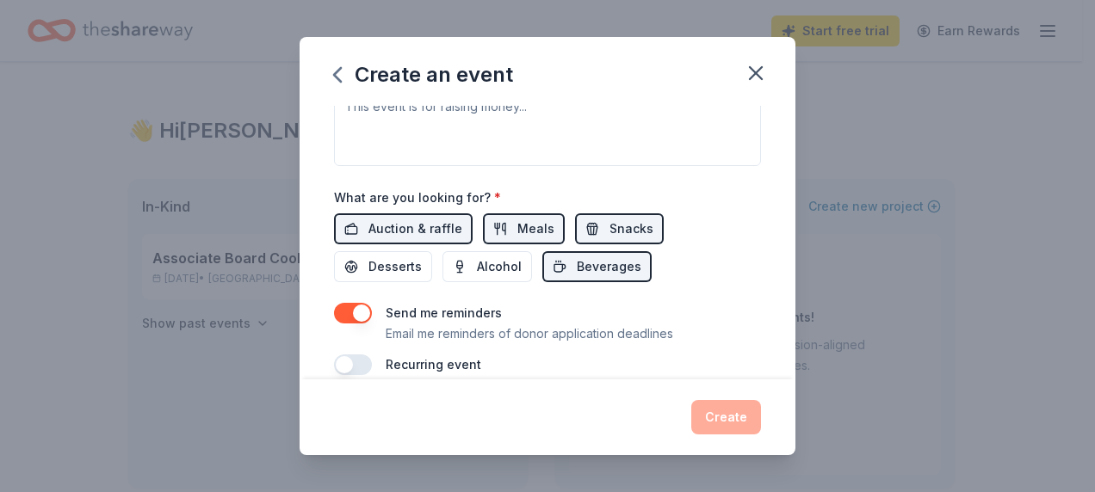
scroll to position [547, 0]
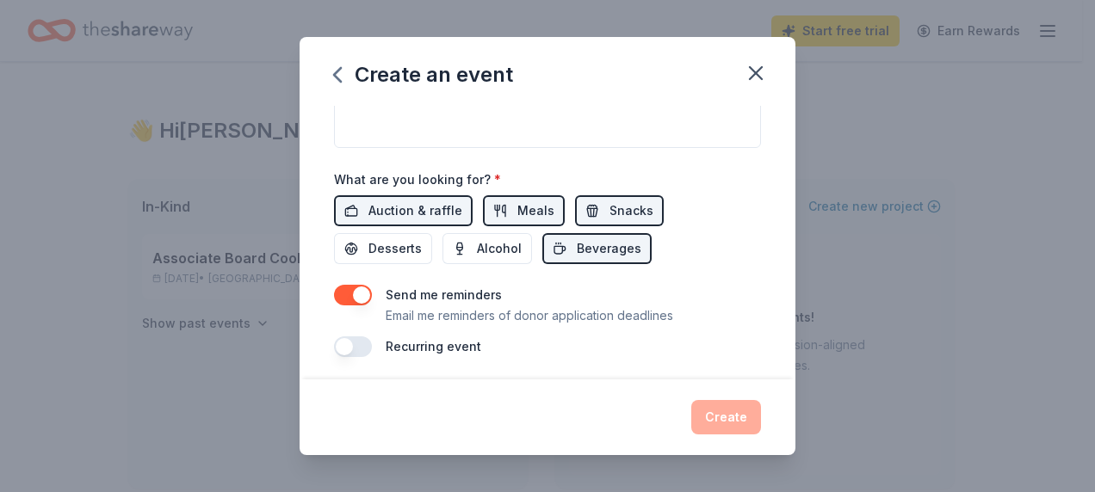
click at [728, 412] on div "Create" at bounding box center [547, 417] width 427 height 34
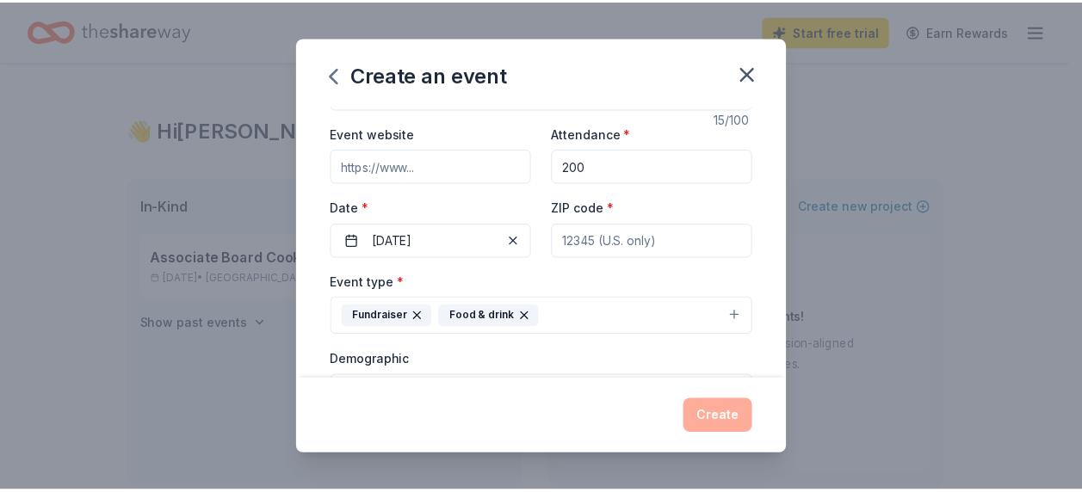
scroll to position [31, 0]
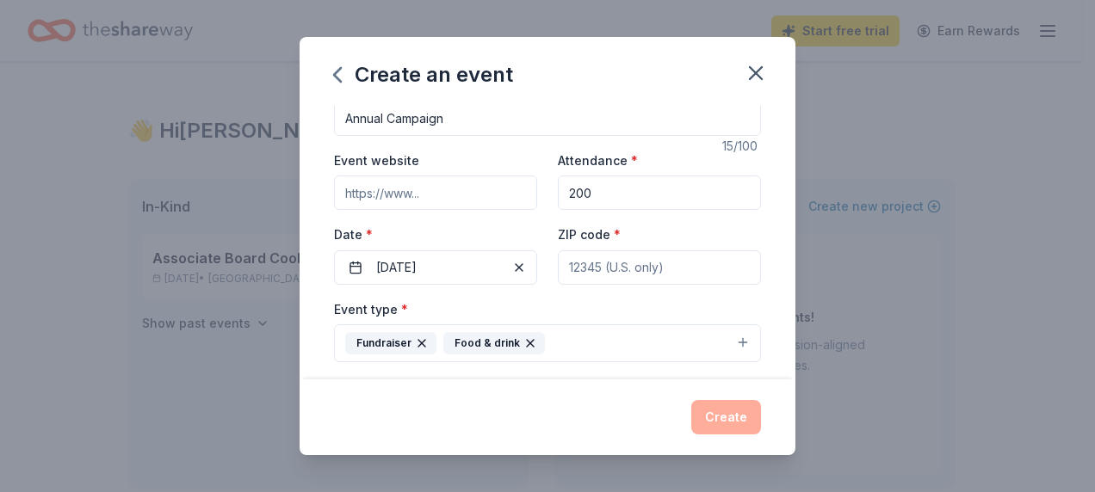
click at [632, 260] on input "ZIP code *" at bounding box center [659, 267] width 203 height 34
type input "44109"
click at [732, 415] on button "Create" at bounding box center [726, 417] width 70 height 34
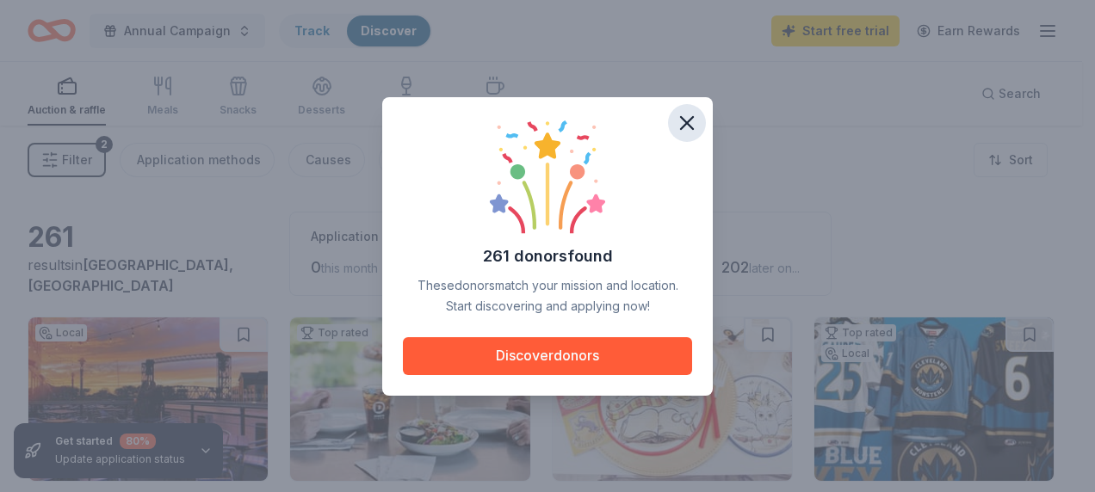
click at [676, 117] on icon "button" at bounding box center [687, 123] width 24 height 24
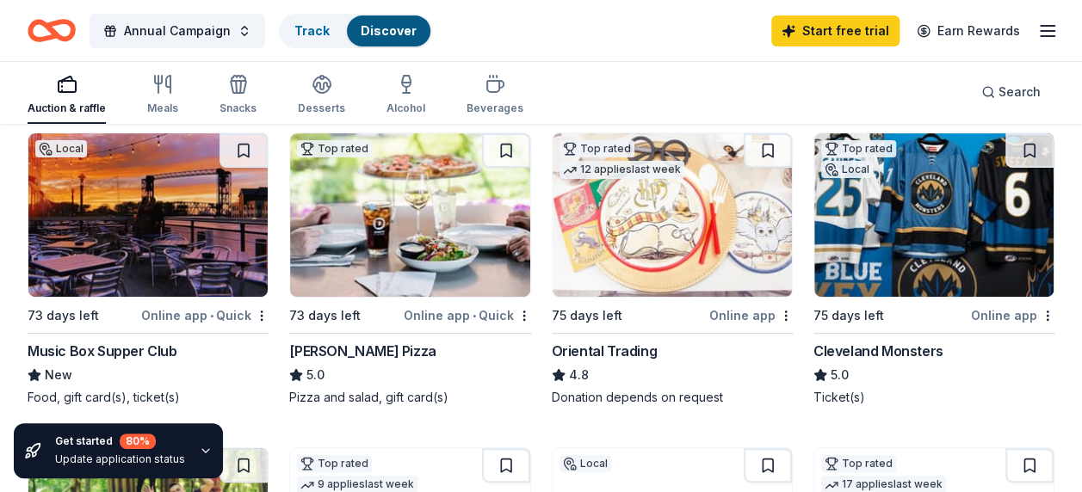
scroll to position [172, 0]
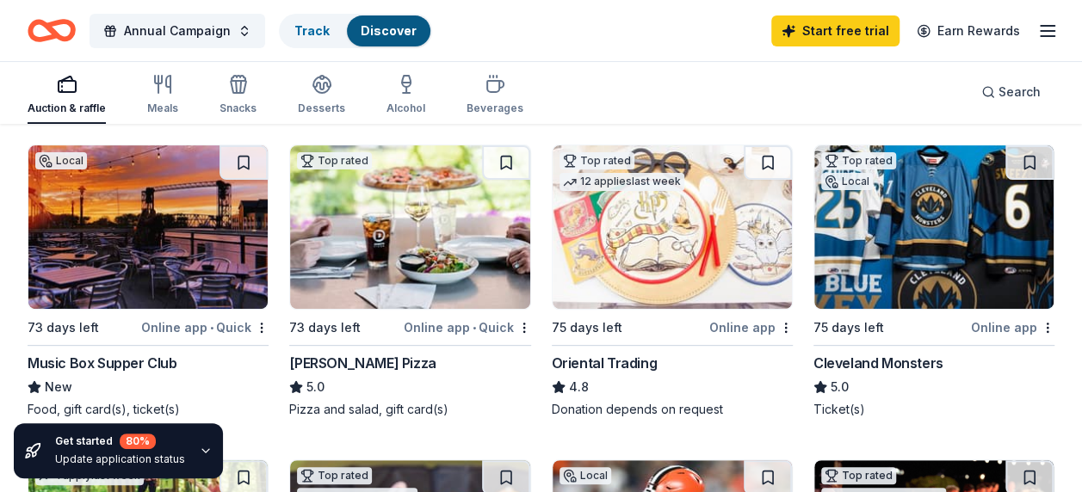
click at [881, 350] on div "Top rated Local 75 days left Online app Cleveland Monsters 5.0 Ticket(s)" at bounding box center [933, 282] width 241 height 274
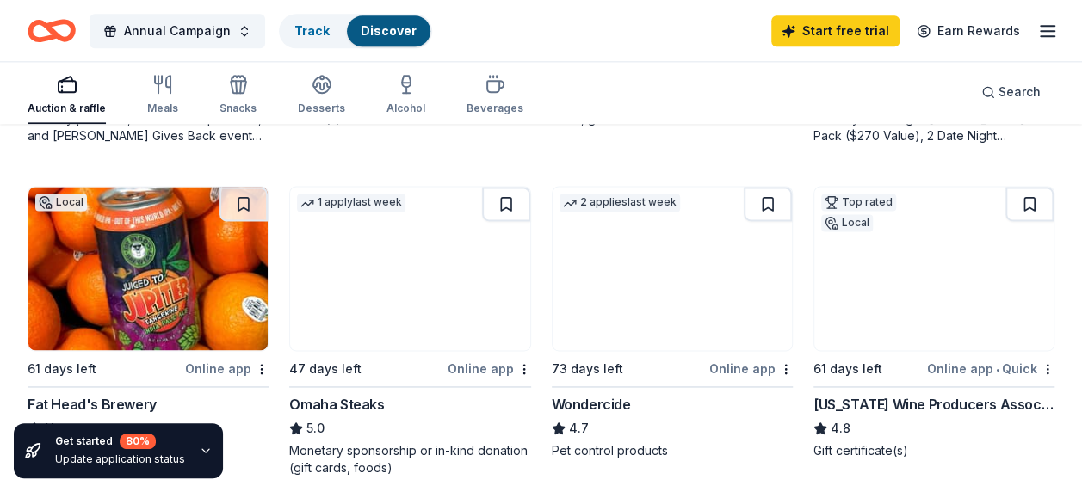
scroll to position [860, 0]
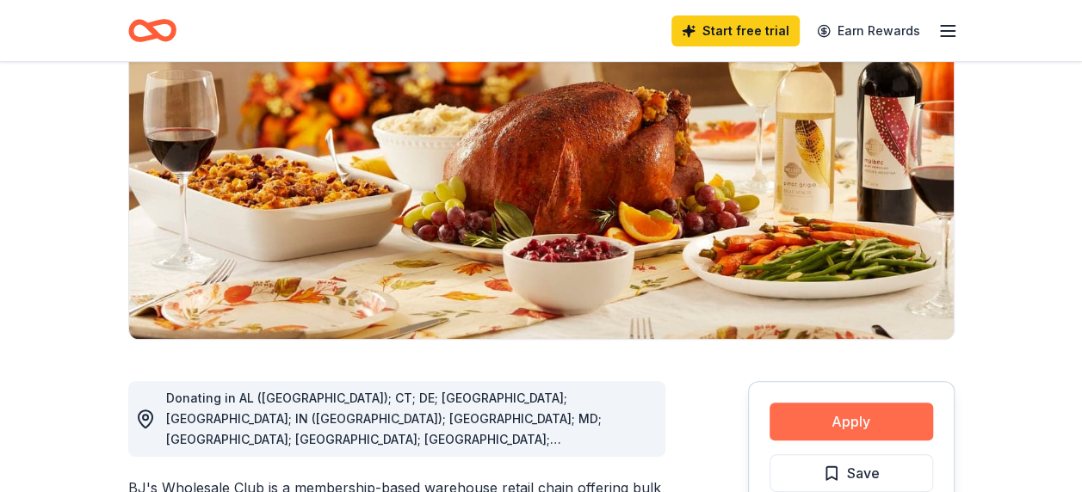
scroll to position [344, 0]
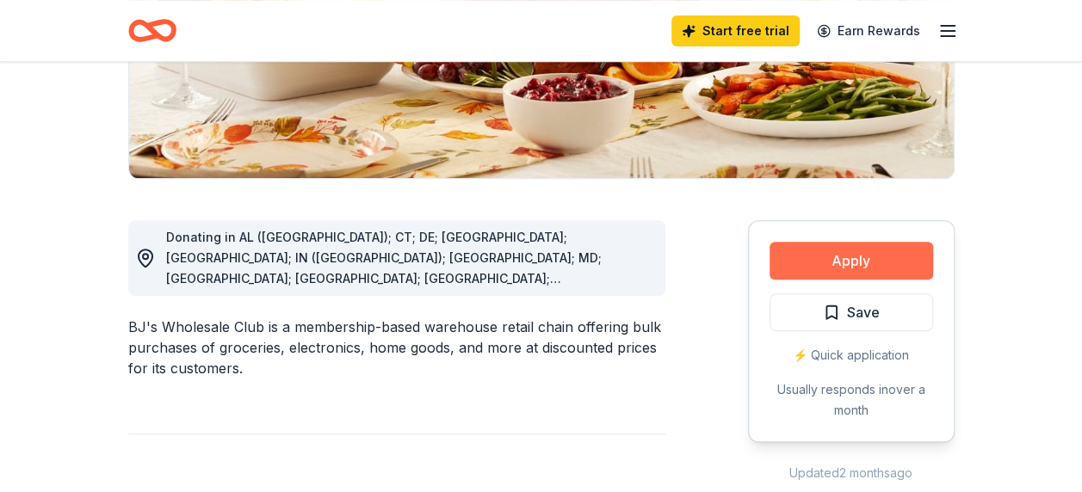
click at [871, 256] on button "Apply" at bounding box center [850, 261] width 163 height 38
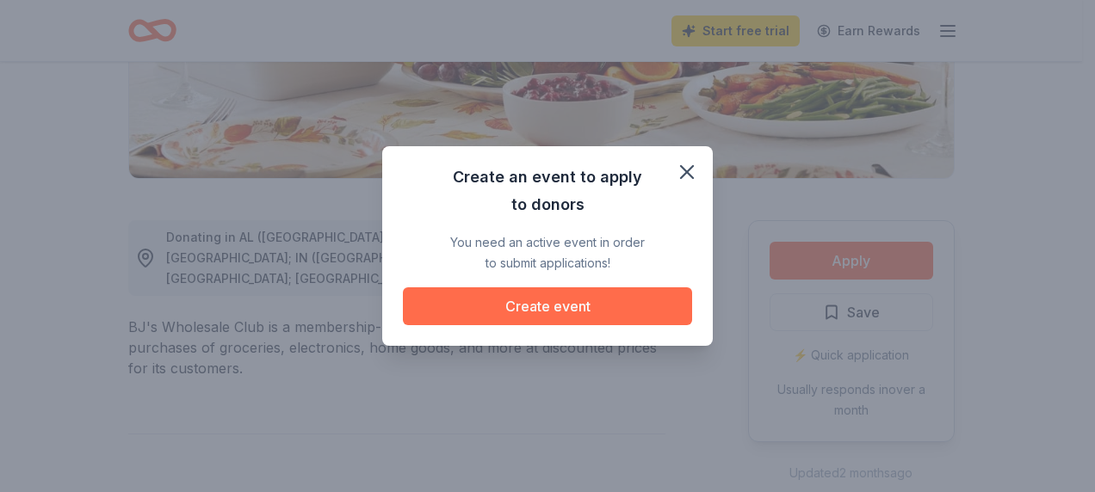
click at [556, 305] on button "Create event" at bounding box center [547, 306] width 289 height 38
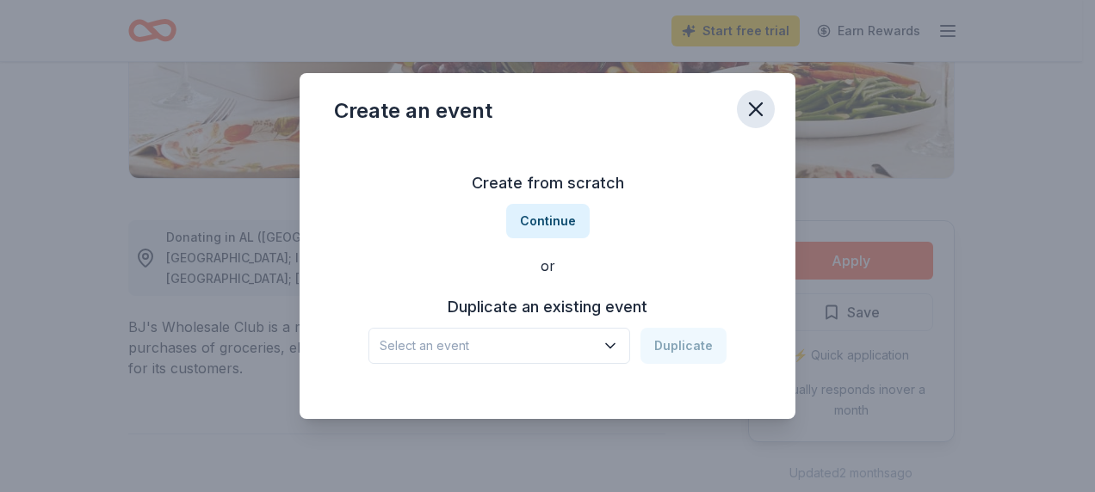
click at [746, 115] on icon "button" at bounding box center [755, 109] width 24 height 24
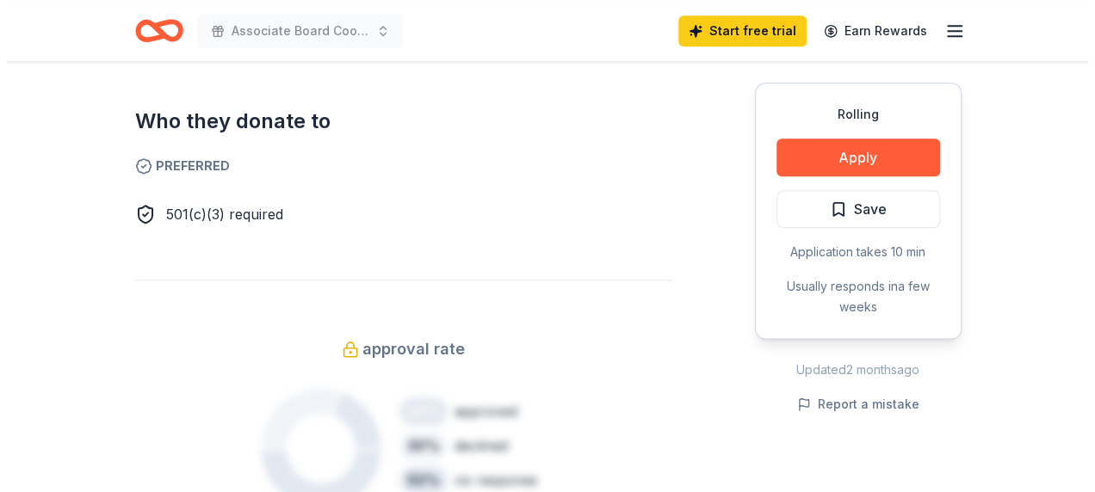
scroll to position [1033, 0]
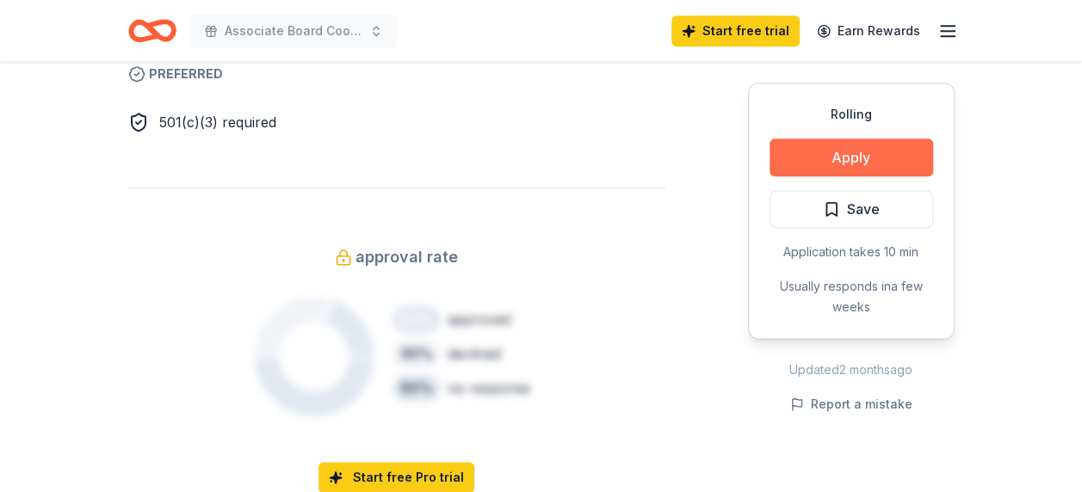
click at [829, 150] on button "Apply" at bounding box center [850, 158] width 163 height 38
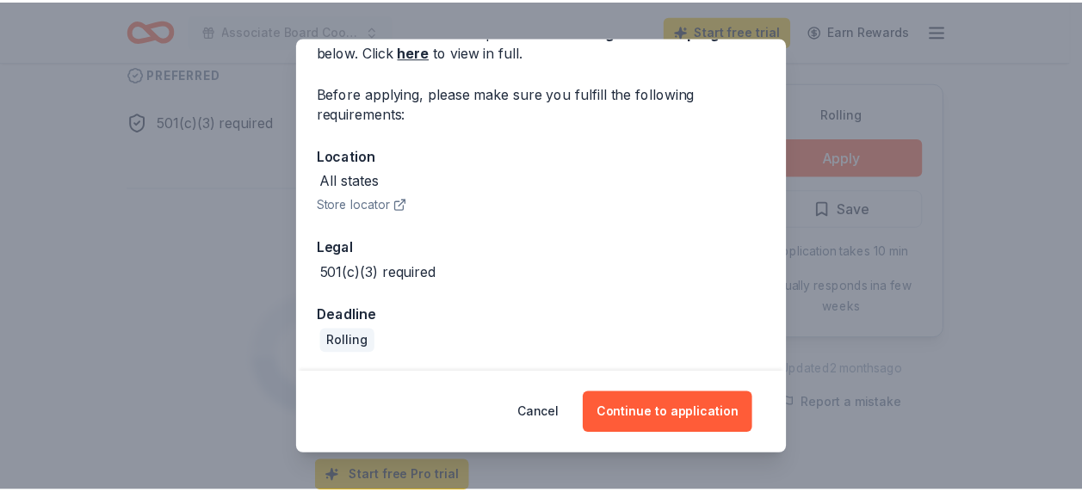
scroll to position [101, 0]
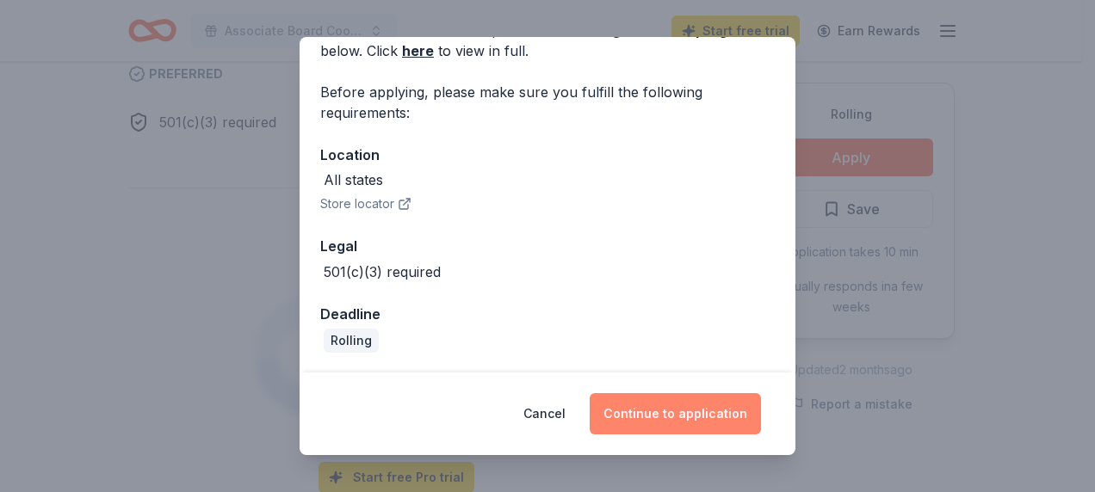
click at [724, 416] on button "Continue to application" at bounding box center [674, 413] width 171 height 41
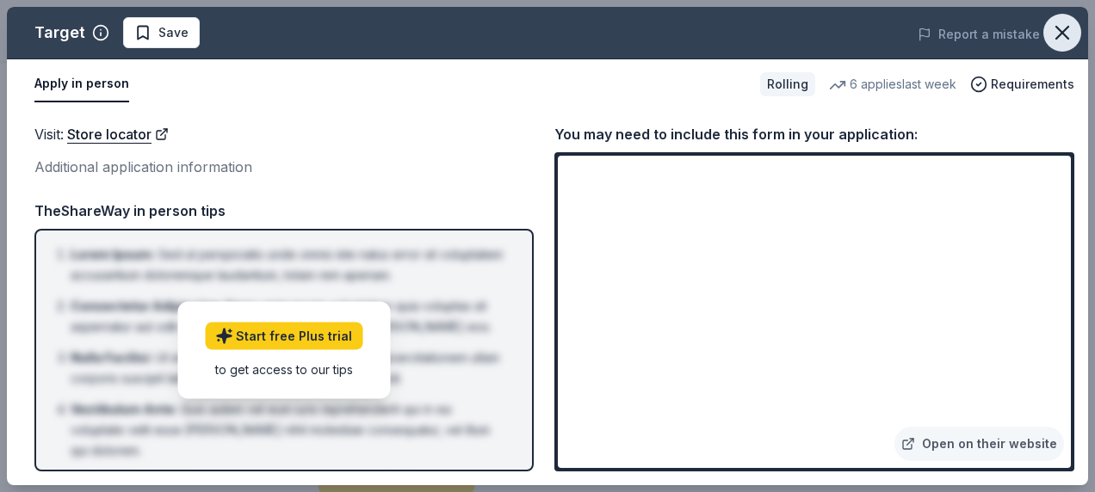
click at [1053, 38] on icon "button" at bounding box center [1062, 33] width 24 height 24
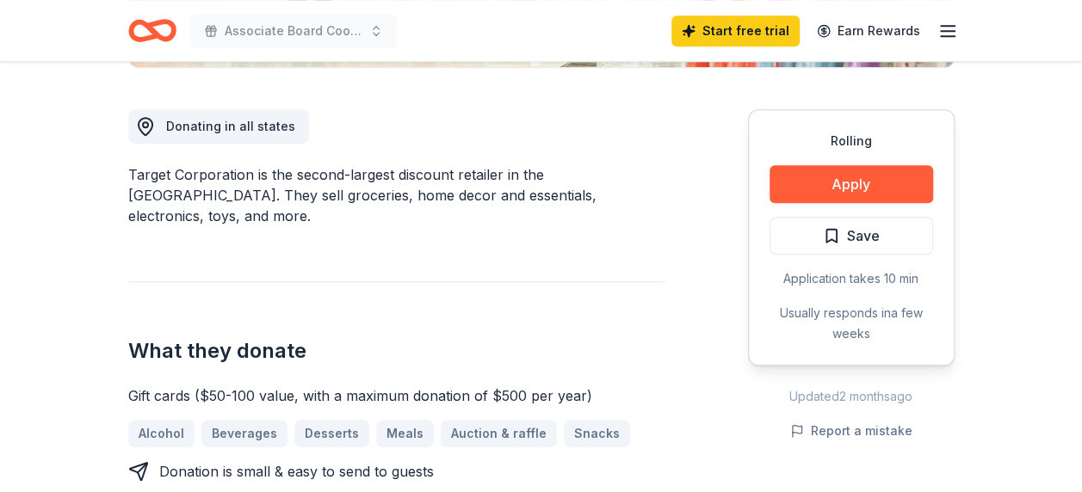
scroll to position [430, 0]
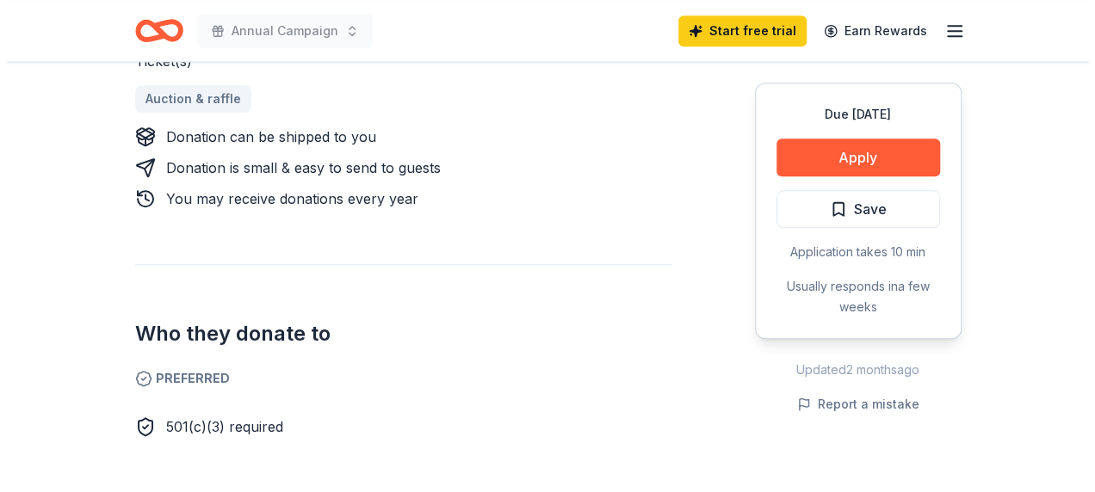
scroll to position [774, 0]
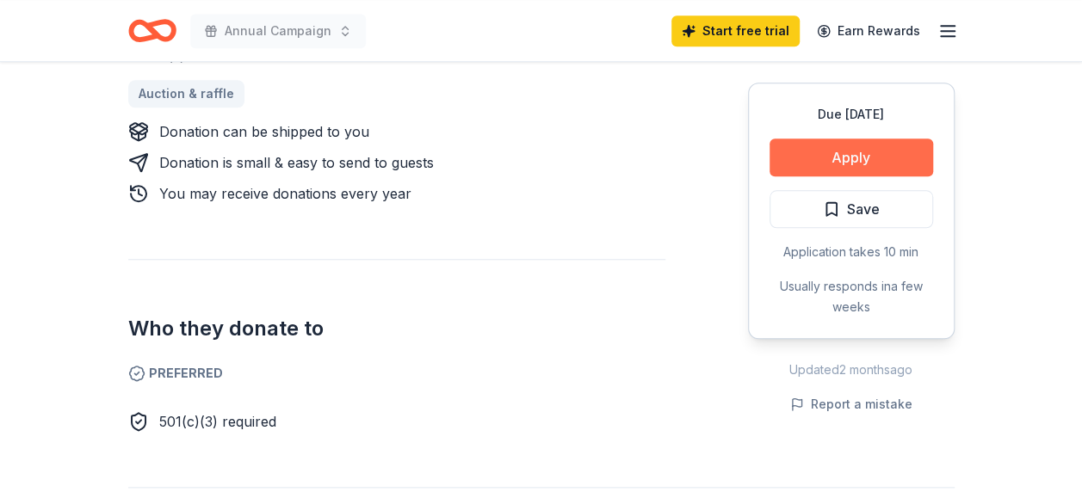
click at [864, 160] on button "Apply" at bounding box center [850, 158] width 163 height 38
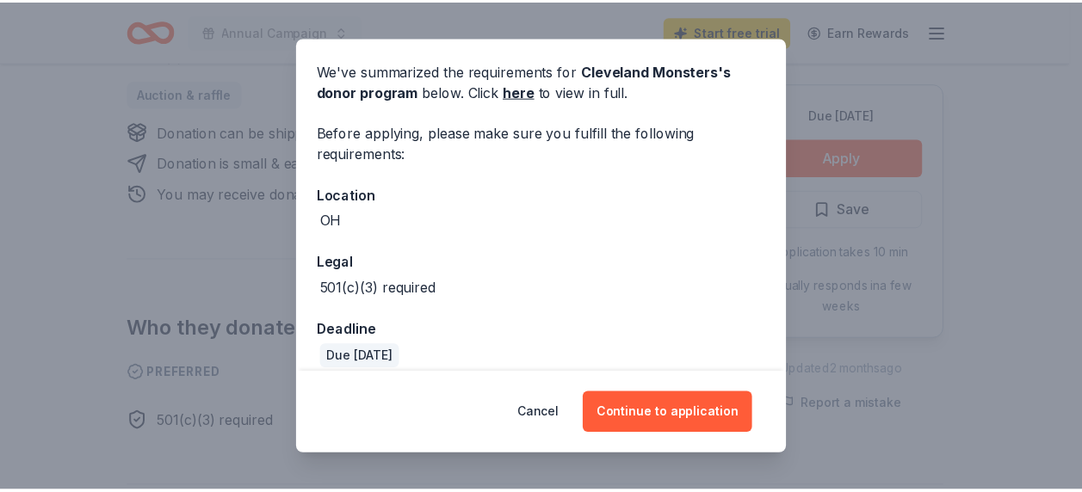
scroll to position [0, 0]
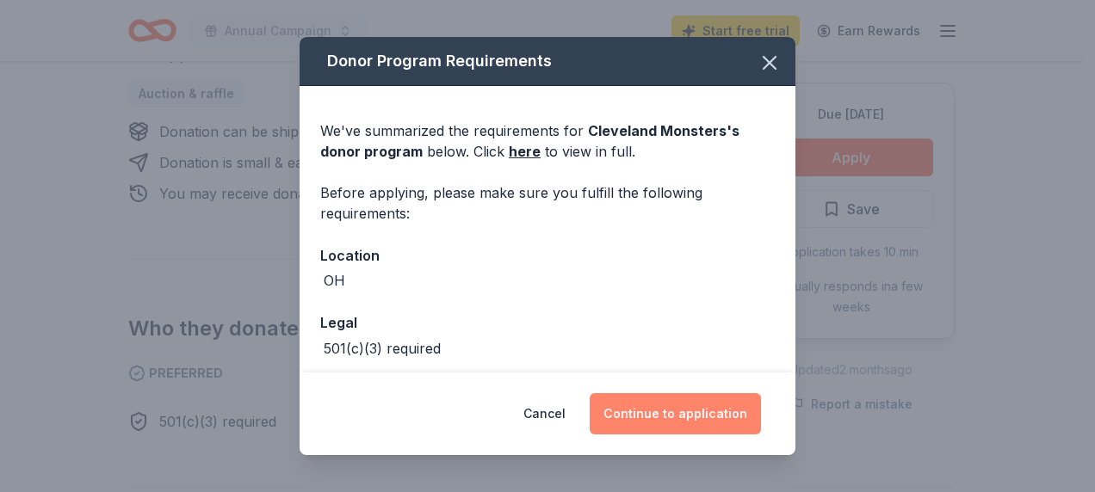
click at [702, 416] on button "Continue to application" at bounding box center [674, 413] width 171 height 41
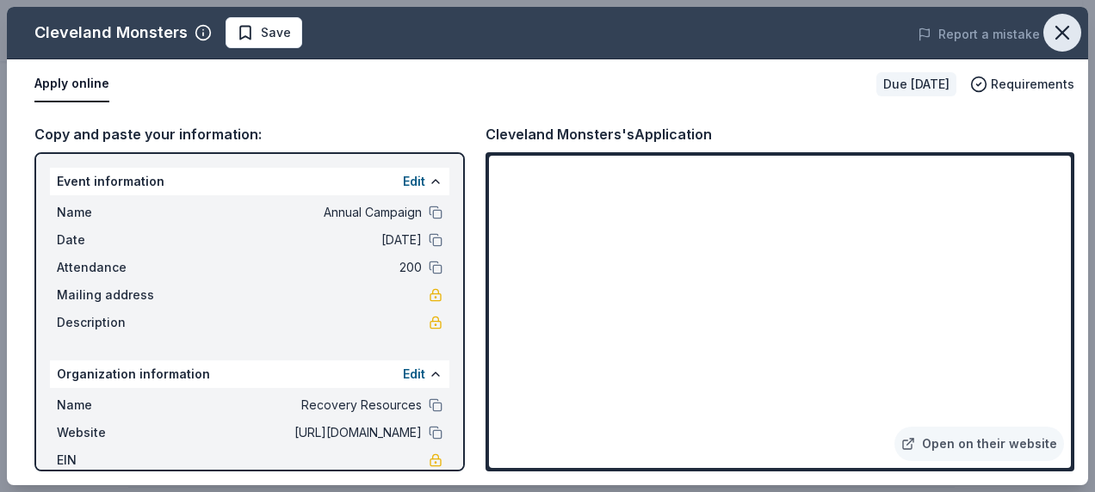
click at [1057, 30] on icon "button" at bounding box center [1062, 33] width 24 height 24
